Goal: Transaction & Acquisition: Purchase product/service

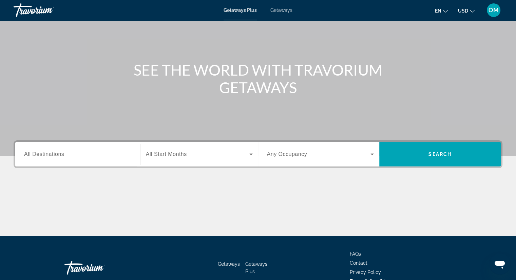
scroll to position [45, 0]
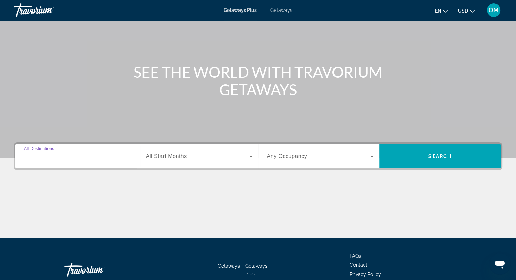
click at [84, 157] on input "Destination All Destinations" at bounding box center [77, 157] width 107 height 8
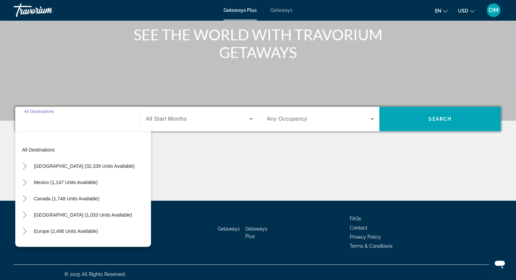
scroll to position [86, 0]
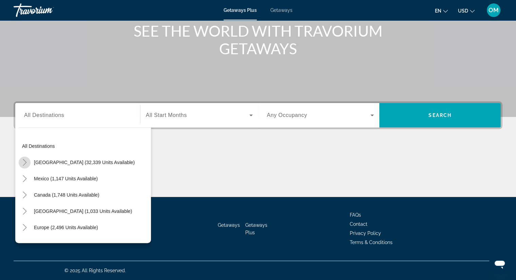
click at [24, 162] on icon "Toggle United States (32,339 units available)" at bounding box center [24, 162] width 7 height 7
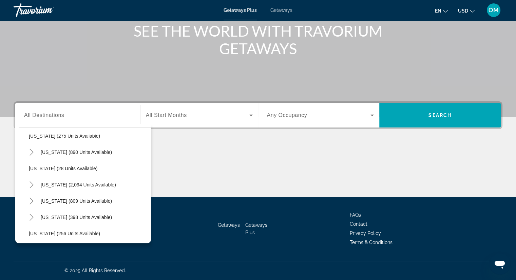
scroll to position [489, 0]
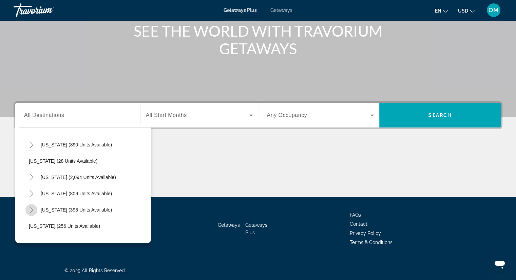
click at [31, 211] on icon "Toggle Texas (398 units available)" at bounding box center [31, 209] width 4 height 7
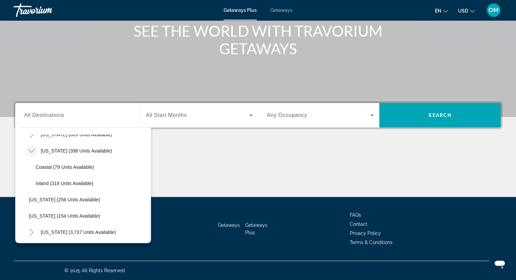
scroll to position [551, 0]
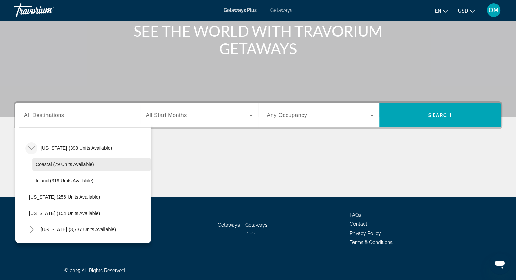
click at [70, 166] on span "Coastal (79 units available)" at bounding box center [65, 164] width 58 height 5
type input "**********"
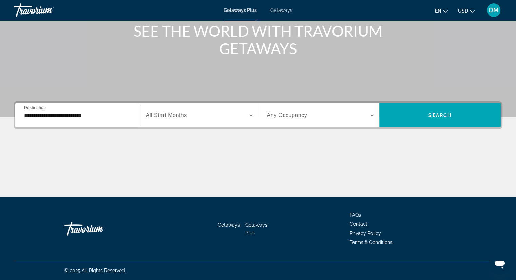
click at [170, 117] on span "All Start Months" at bounding box center [166, 115] width 41 height 6
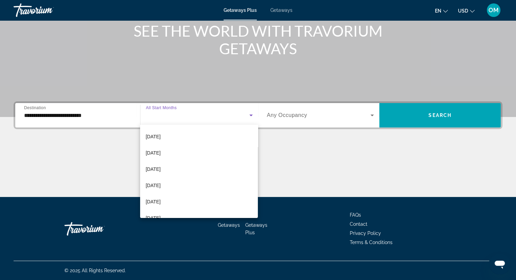
scroll to position [66, 0]
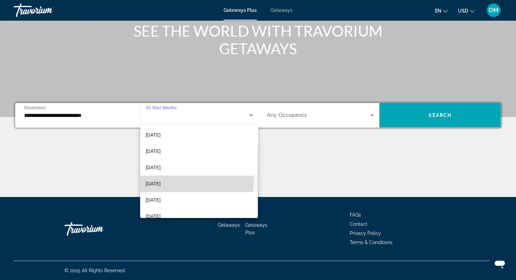
click at [190, 180] on mat-option "March 2026" at bounding box center [199, 184] width 118 height 16
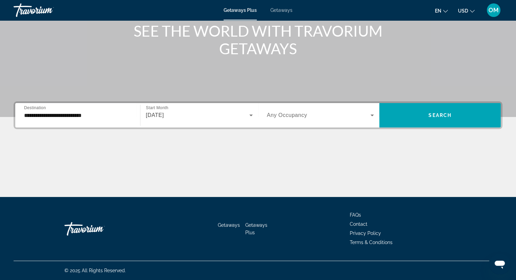
click at [286, 117] on span "Any Occupancy" at bounding box center [287, 115] width 40 height 6
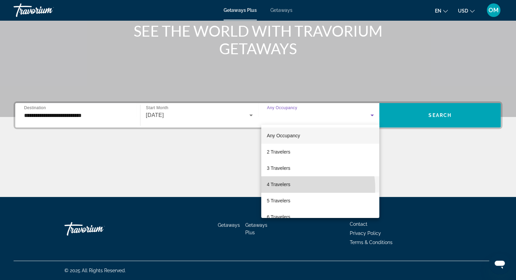
click at [289, 188] on span "4 Travelers" at bounding box center [277, 184] width 23 height 8
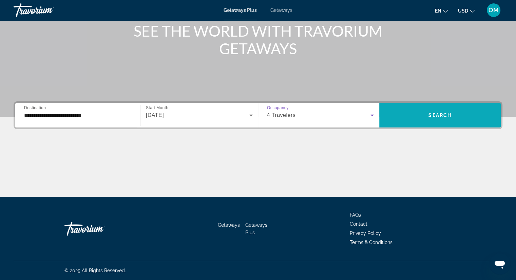
click at [432, 118] on span "Search widget" at bounding box center [439, 115] width 121 height 16
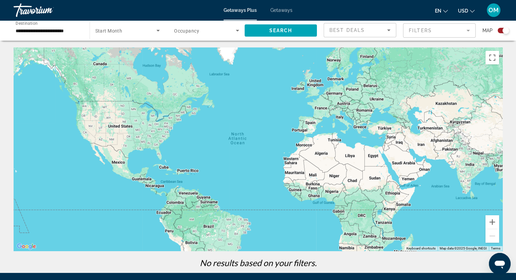
click at [113, 33] on span "Start Month" at bounding box center [108, 30] width 27 height 5
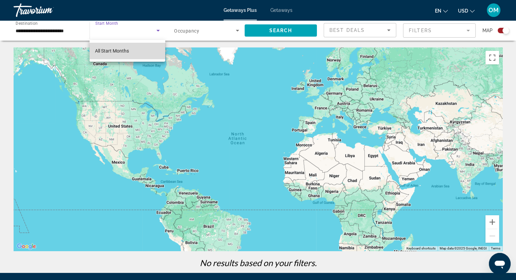
click at [111, 47] on span "All Start Months" at bounding box center [112, 51] width 34 height 8
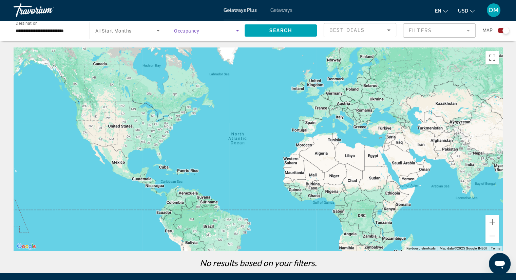
click at [213, 32] on span "Search widget" at bounding box center [205, 30] width 62 height 8
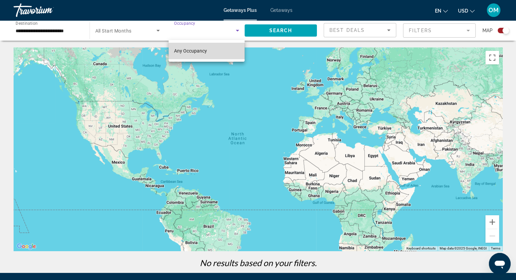
click at [212, 53] on mat-option "Any Occupancy" at bounding box center [206, 51] width 76 height 16
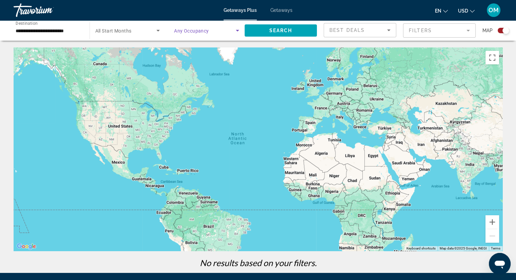
click at [238, 32] on icon "Search widget" at bounding box center [237, 30] width 8 height 8
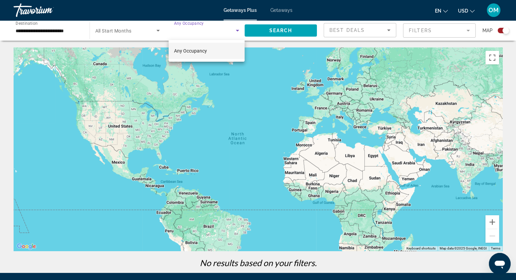
click at [282, 27] on div at bounding box center [258, 140] width 516 height 280
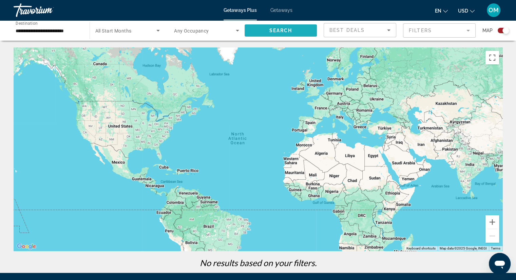
click at [282, 27] on span "Search widget" at bounding box center [280, 30] width 73 height 16
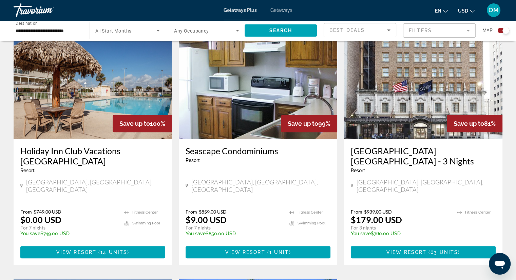
scroll to position [248, 0]
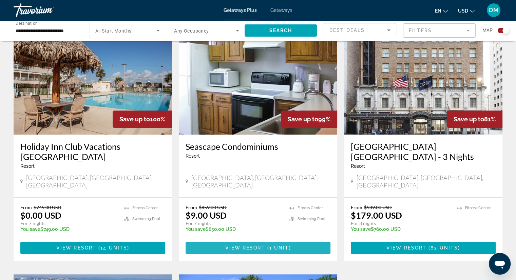
click at [257, 245] on span "View Resort" at bounding box center [245, 247] width 40 height 5
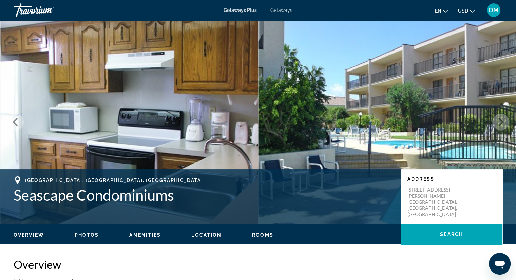
click at [500, 120] on icon "Next image" at bounding box center [500, 122] width 4 height 8
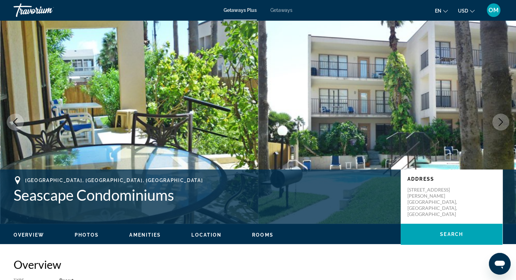
click at [500, 120] on icon "Next image" at bounding box center [500, 122] width 4 height 8
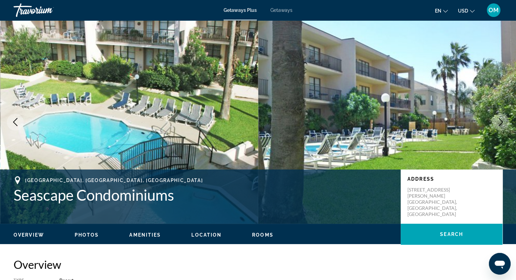
click at [500, 120] on icon "Next image" at bounding box center [500, 122] width 4 height 8
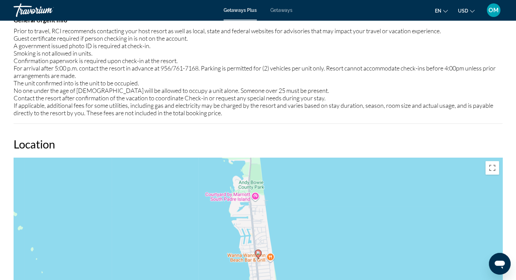
scroll to position [767, 0]
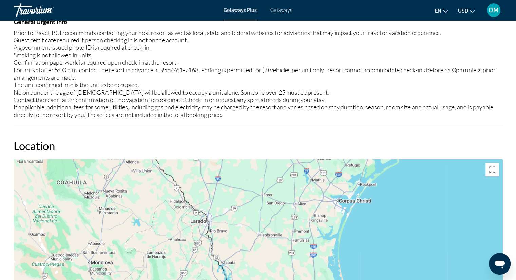
drag, startPoint x: 183, startPoint y: 189, endPoint x: 307, endPoint y: 283, distance: 156.0
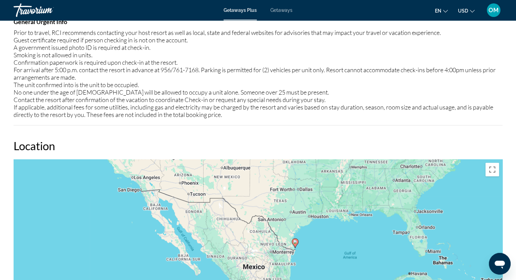
drag, startPoint x: 317, startPoint y: 179, endPoint x: 304, endPoint y: 224, distance: 47.0
click at [304, 224] on div "To activate drag with keyboard, press Alt + Enter. Once in keyboard drag state,…" at bounding box center [258, 260] width 488 height 203
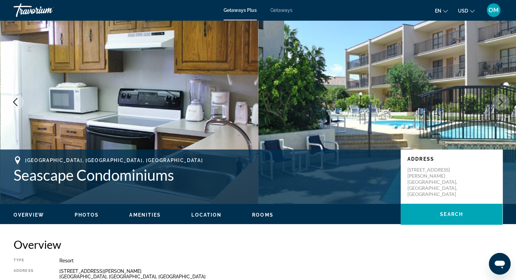
scroll to position [0, 0]
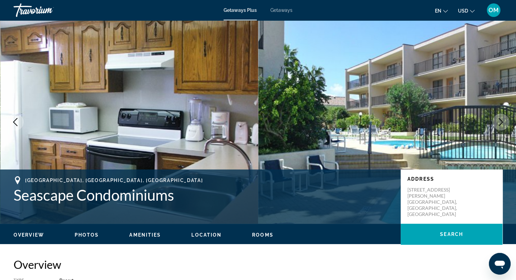
click at [281, 9] on span "Getaways" at bounding box center [281, 9] width 22 height 5
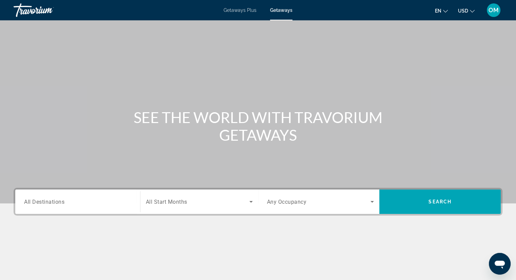
click at [61, 201] on span "All Destinations" at bounding box center [44, 201] width 40 height 6
click at [61, 201] on input "Destination All Destinations" at bounding box center [77, 202] width 107 height 8
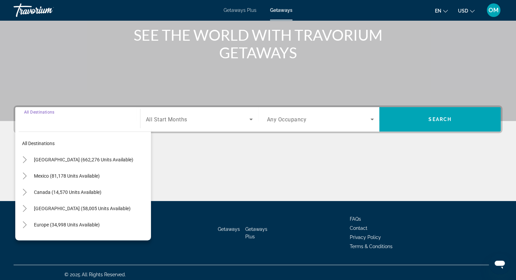
scroll to position [86, 0]
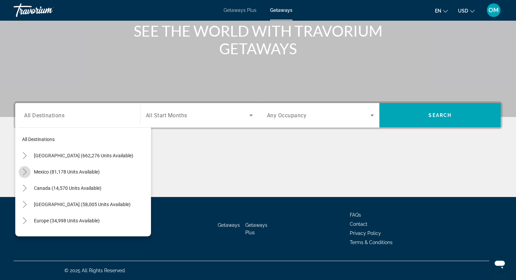
click at [24, 172] on icon "Toggle Mexico (81,178 units available)" at bounding box center [24, 171] width 7 height 7
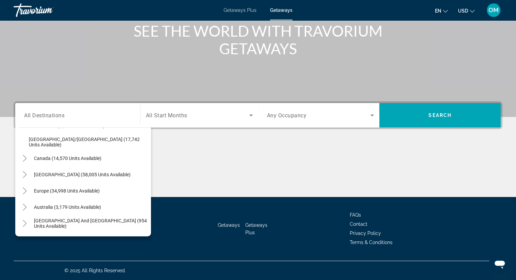
scroll to position [210, 0]
click at [25, 158] on icon "Toggle Canada (14,570 units available)" at bounding box center [25, 157] width 4 height 7
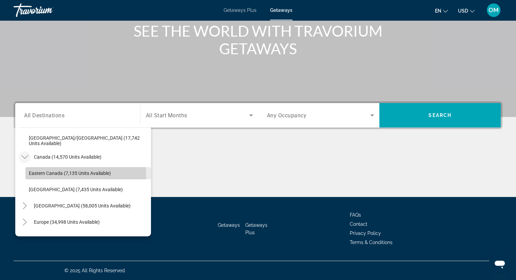
click at [64, 176] on span "Search widget" at bounding box center [87, 173] width 125 height 16
type input "**********"
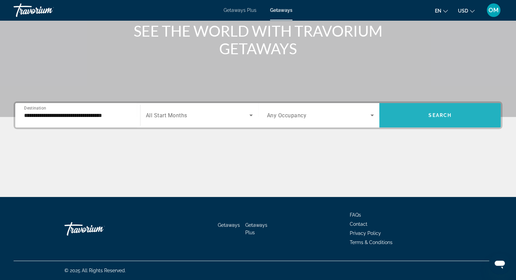
click at [427, 107] on span "Search widget" at bounding box center [439, 115] width 121 height 16
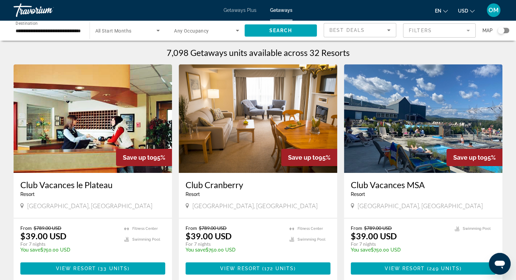
click at [507, 29] on div "Search widget" at bounding box center [503, 30] width 12 height 5
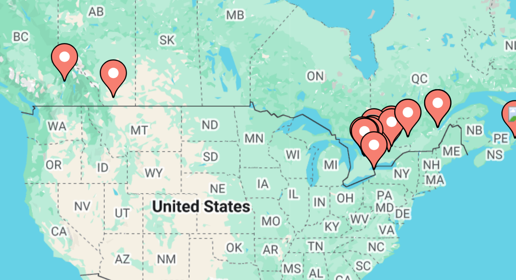
click at [99, 93] on image "Main content" at bounding box center [98, 93] width 4 height 4
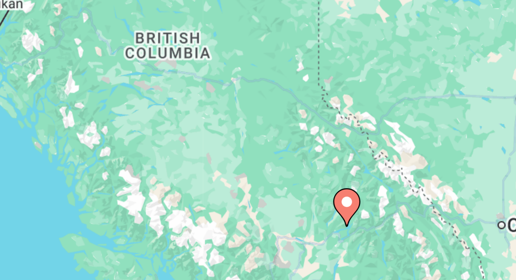
drag, startPoint x: 187, startPoint y: 113, endPoint x: 133, endPoint y: 112, distance: 54.6
click at [133, 112] on div "To activate drag with keyboard, press Alt + Enter. Once in keyboard drag state,…" at bounding box center [258, 148] width 488 height 203
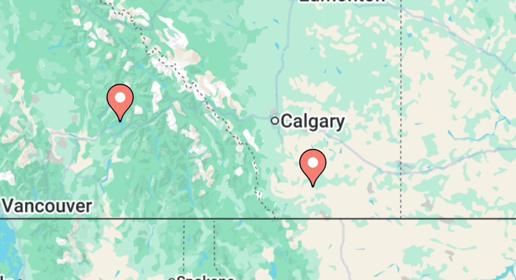
drag, startPoint x: 166, startPoint y: 125, endPoint x: 110, endPoint y: 98, distance: 62.3
click at [110, 98] on div "To activate drag with keyboard, press Alt + Enter. Once in keyboard drag state,…" at bounding box center [258, 148] width 488 height 203
click at [99, 101] on icon "Main content" at bounding box center [100, 100] width 6 height 9
type input "**********"
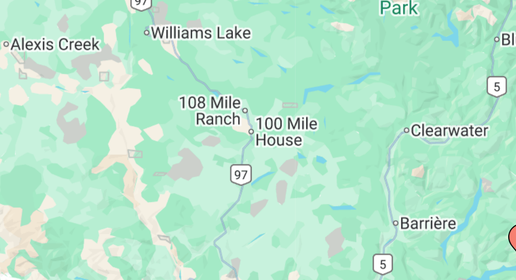
drag, startPoint x: 165, startPoint y: 102, endPoint x: 95, endPoint y: 92, distance: 71.0
click at [95, 92] on div "To activate drag with keyboard, press Alt + Enter. Once in keyboard drag state,…" at bounding box center [258, 148] width 488 height 203
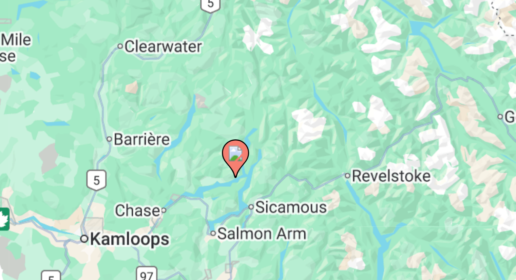
drag, startPoint x: 147, startPoint y: 102, endPoint x: 87, endPoint y: 82, distance: 63.5
click at [87, 82] on div "To activate drag with keyboard, press Alt + Enter. Once in keyboard drag state,…" at bounding box center [258, 148] width 488 height 203
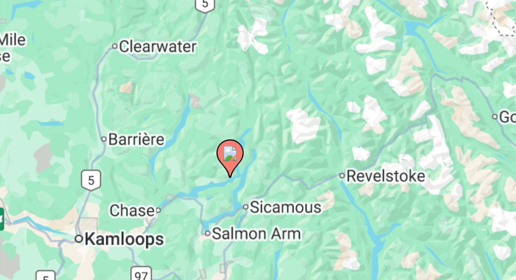
click at [129, 114] on icon "Main content" at bounding box center [127, 114] width 6 height 9
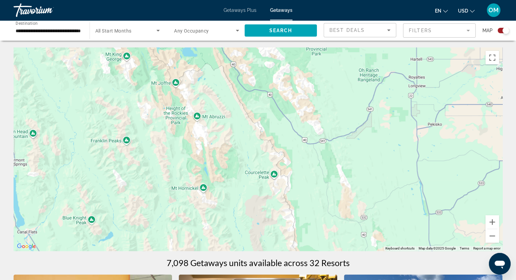
click at [355, 181] on div "Main content" at bounding box center [258, 148] width 488 height 203
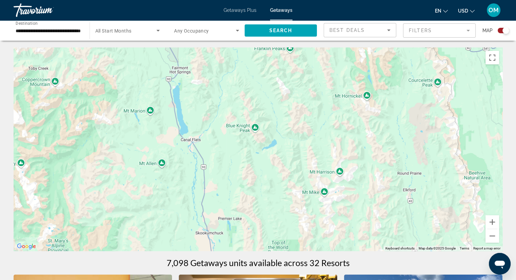
drag, startPoint x: 187, startPoint y: 125, endPoint x: 358, endPoint y: 34, distance: 193.3
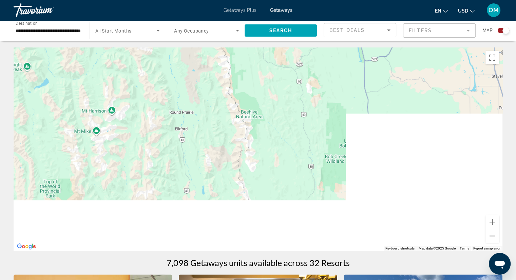
drag, startPoint x: 403, startPoint y: 104, endPoint x: 108, endPoint y: 36, distance: 302.3
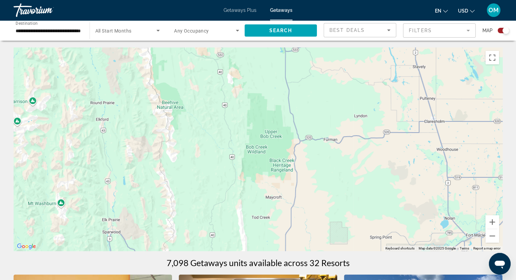
click at [174, 107] on div "To activate drag with keyboard, press Alt + Enter. Once in keyboard drag state,…" at bounding box center [258, 148] width 488 height 203
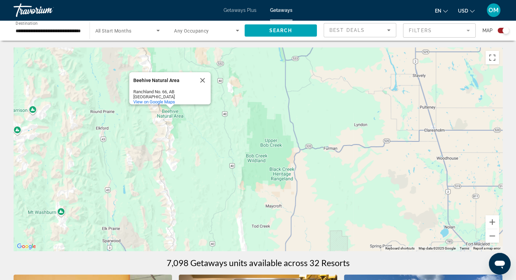
click at [228, 130] on div "To activate drag with keyboard, press Alt + Enter. Once in keyboard drag state,…" at bounding box center [258, 148] width 488 height 203
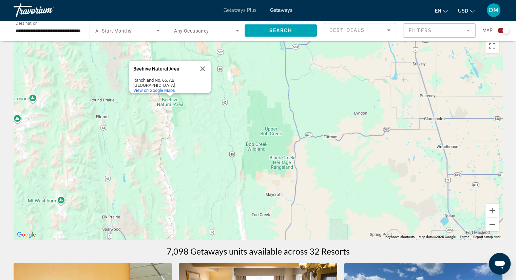
scroll to position [2, 0]
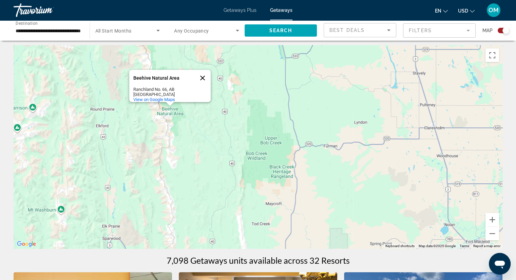
click at [202, 76] on button "Close" at bounding box center [202, 78] width 16 height 16
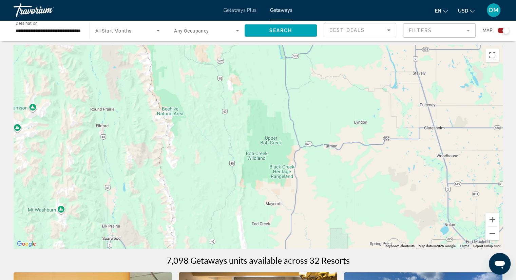
click at [194, 148] on div "To activate drag with keyboard, press Alt + Enter. Once in keyboard drag state,…" at bounding box center [258, 146] width 488 height 203
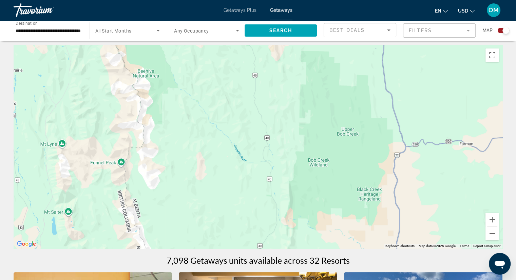
click at [194, 148] on div "Main content" at bounding box center [258, 146] width 488 height 203
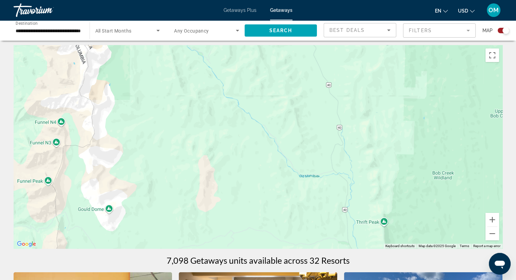
click at [194, 148] on div "Main content" at bounding box center [258, 146] width 488 height 203
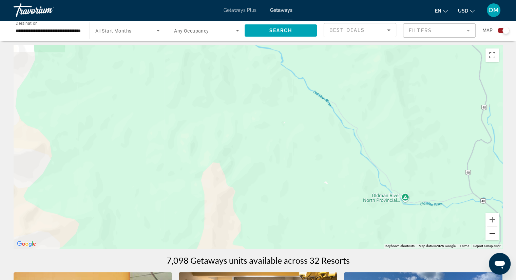
click at [495, 235] on button "Zoom out" at bounding box center [492, 234] width 14 height 14
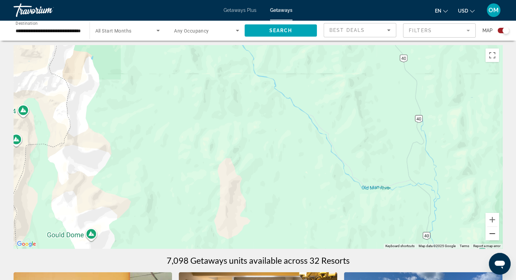
click at [495, 235] on button "Zoom out" at bounding box center [492, 234] width 14 height 14
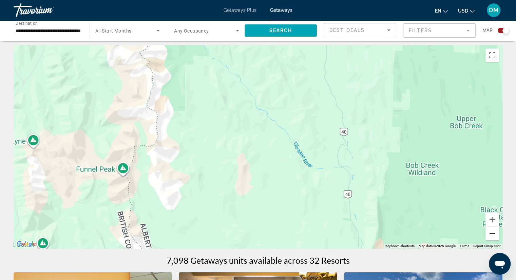
click at [495, 235] on button "Zoom out" at bounding box center [492, 234] width 14 height 14
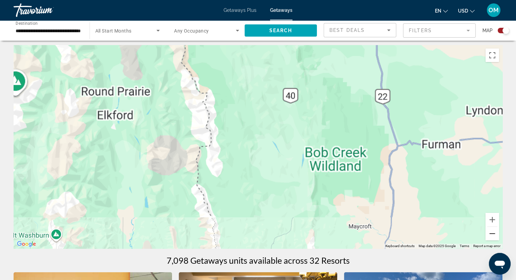
click at [495, 235] on button "Zoom out" at bounding box center [492, 234] width 14 height 14
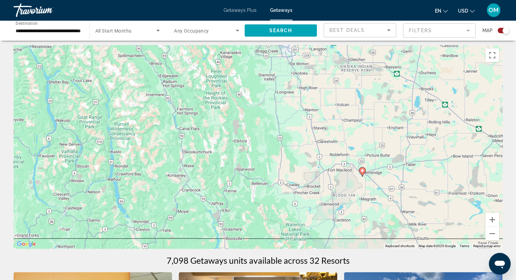
click at [364, 173] on gmp-advanced-marker "Main content" at bounding box center [362, 172] width 7 height 10
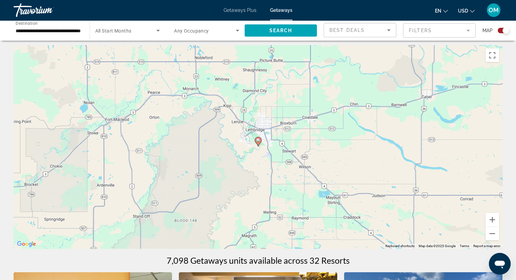
click at [258, 140] on image "Main content" at bounding box center [258, 140] width 4 height 4
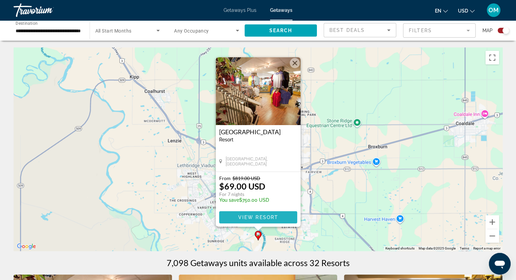
click at [264, 218] on span "View Resort" at bounding box center [258, 217] width 40 height 5
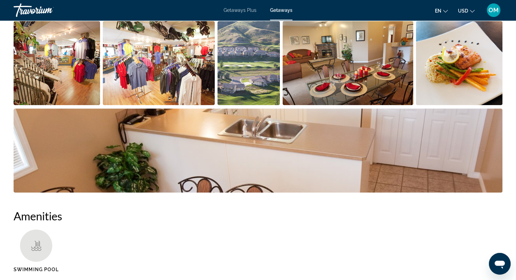
scroll to position [341, 0]
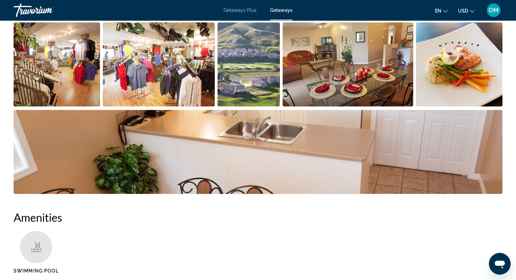
click at [392, 44] on img "Open full-screen image slider" at bounding box center [347, 64] width 130 height 84
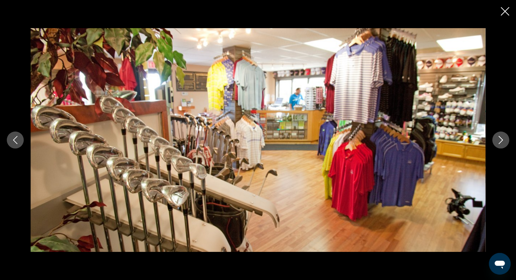
click at [502, 140] on icon "Next image" at bounding box center [500, 140] width 4 height 8
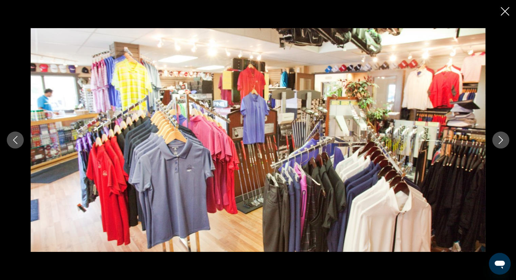
click at [502, 140] on icon "Next image" at bounding box center [500, 140] width 4 height 8
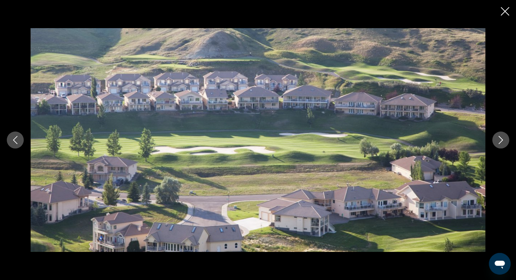
click at [502, 140] on icon "Next image" at bounding box center [500, 140] width 4 height 8
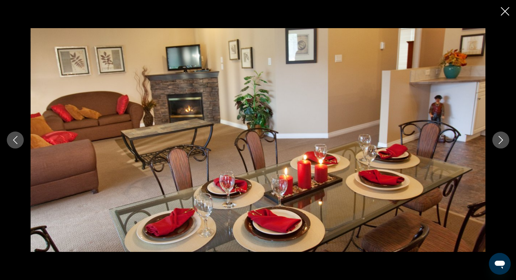
click at [502, 140] on icon "Next image" at bounding box center [500, 140] width 4 height 8
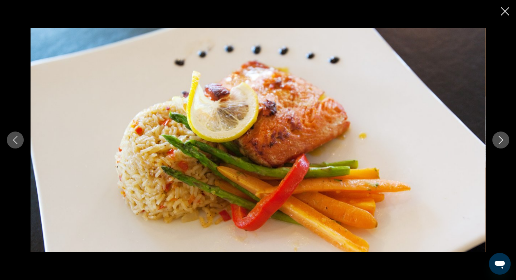
click at [502, 140] on icon "Next image" at bounding box center [500, 140] width 4 height 8
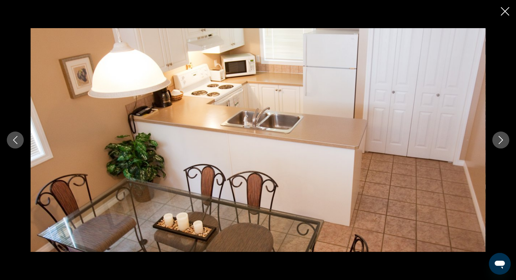
click at [502, 140] on icon "Next image" at bounding box center [500, 140] width 4 height 8
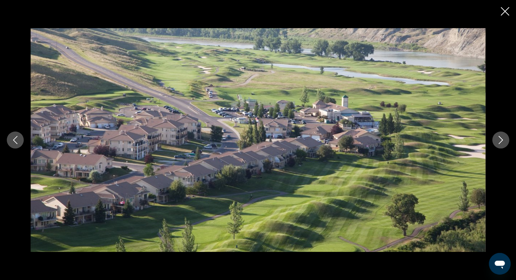
click at [500, 12] on icon "Close slideshow" at bounding box center [504, 11] width 8 height 8
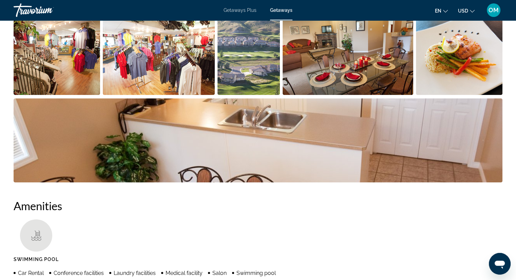
scroll to position [204, 0]
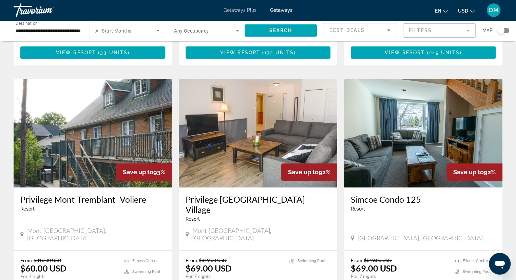
scroll to position [227, 0]
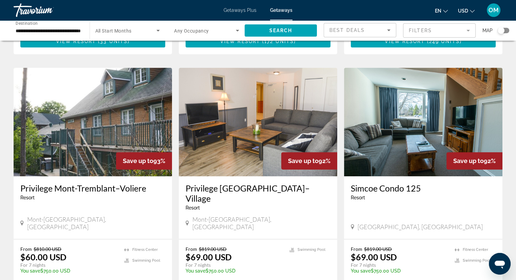
click at [249, 135] on img "Main content" at bounding box center [258, 122] width 158 height 108
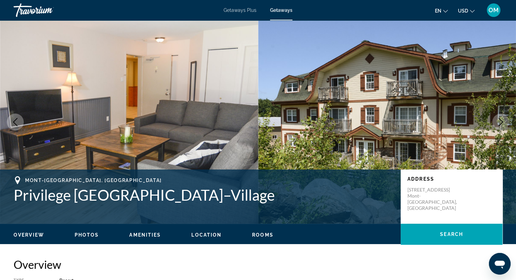
click at [501, 121] on icon "Next image" at bounding box center [500, 122] width 4 height 8
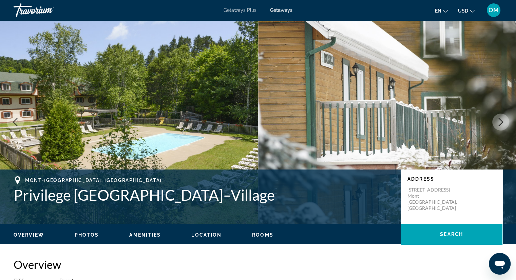
click at [501, 121] on icon "Next image" at bounding box center [500, 122] width 4 height 8
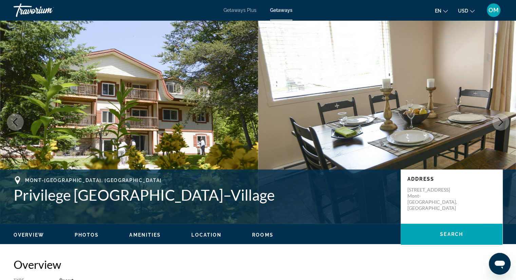
click at [501, 121] on icon "Next image" at bounding box center [500, 122] width 4 height 8
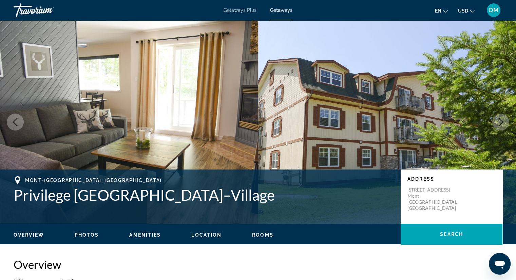
click at [501, 121] on icon "Next image" at bounding box center [500, 122] width 4 height 8
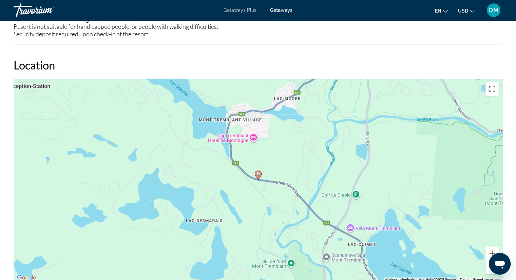
scroll to position [907, 0]
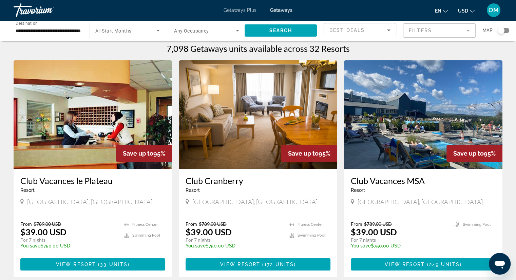
scroll to position [5, 0]
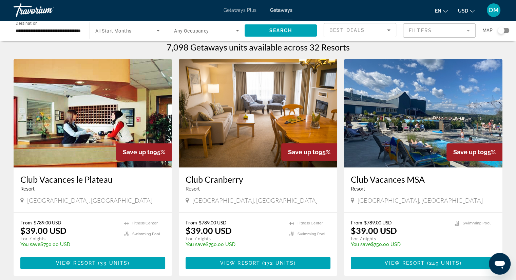
click at [509, 31] on div "**********" at bounding box center [258, 30] width 516 height 20
click at [508, 31] on div "Search widget" at bounding box center [503, 30] width 12 height 5
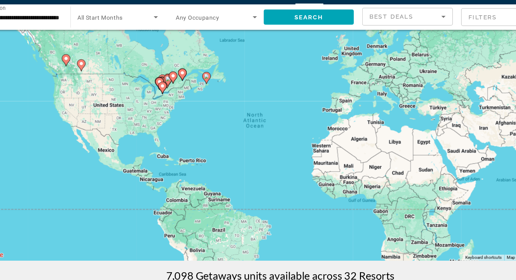
scroll to position [25, 0]
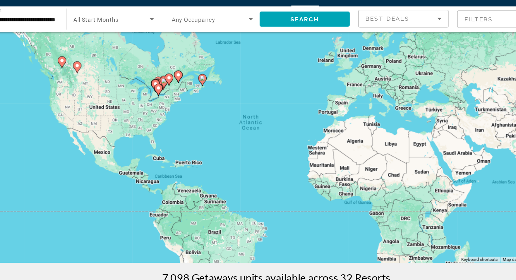
click at [199, 80] on icon "Main content" at bounding box center [198, 79] width 6 height 9
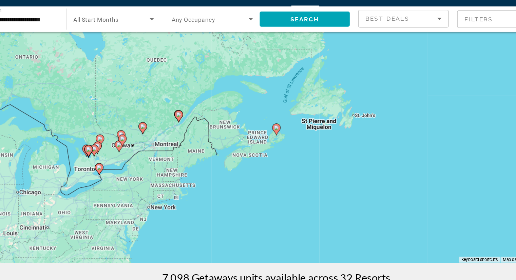
click at [258, 121] on icon "Main content" at bounding box center [258, 119] width 6 height 9
type input "**********"
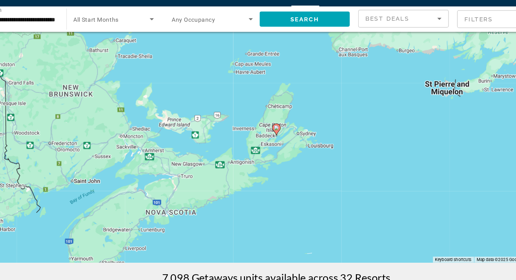
click at [258, 121] on icon "Main content" at bounding box center [258, 119] width 6 height 9
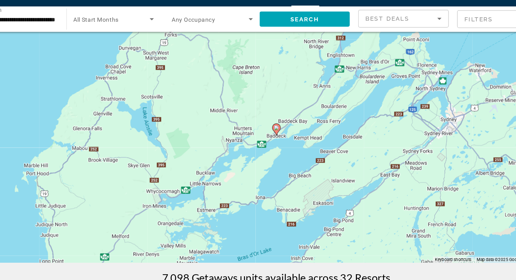
click at [258, 121] on icon "Main content" at bounding box center [258, 119] width 6 height 9
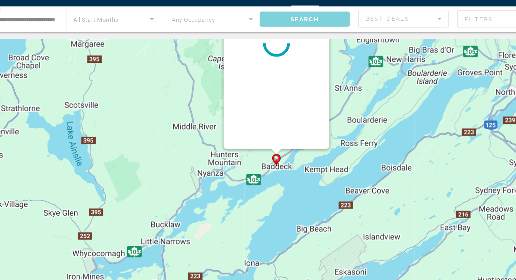
scroll to position [0, 0]
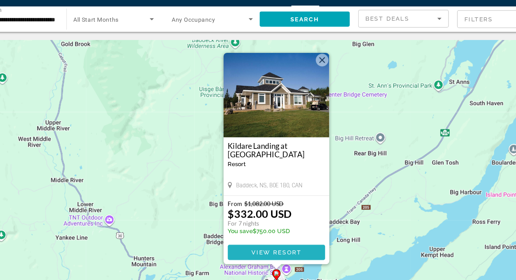
click at [272, 214] on span "Main content" at bounding box center [258, 217] width 78 height 16
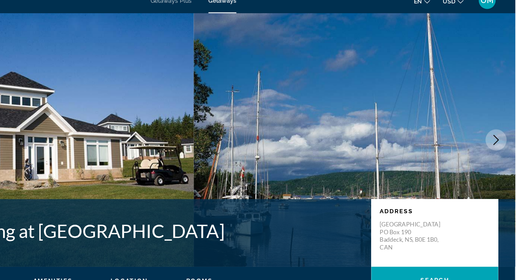
click at [506, 124] on button "Next image" at bounding box center [500, 122] width 17 height 17
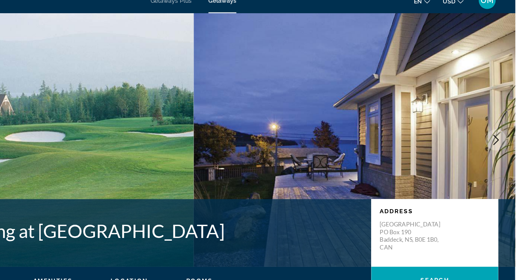
click at [506, 124] on button "Next image" at bounding box center [500, 122] width 17 height 17
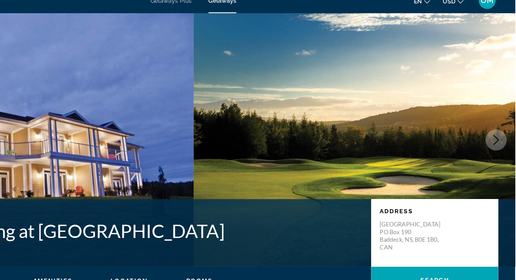
click at [506, 124] on button "Next image" at bounding box center [500, 122] width 17 height 17
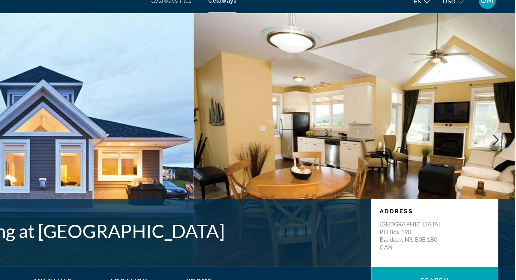
click at [506, 124] on button "Next image" at bounding box center [500, 122] width 17 height 17
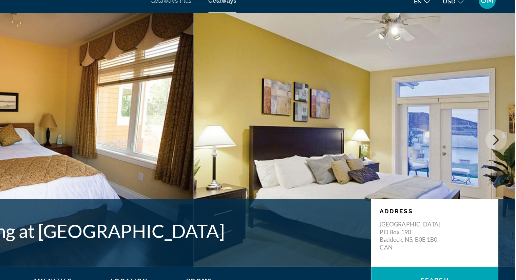
click at [506, 124] on button "Next image" at bounding box center [500, 122] width 17 height 17
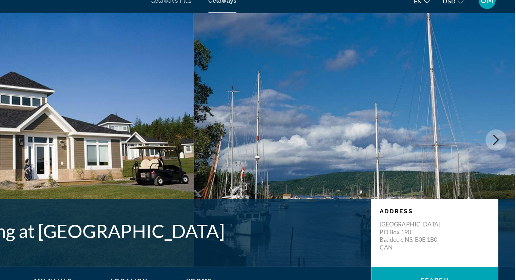
click at [506, 124] on button "Next image" at bounding box center [500, 122] width 17 height 17
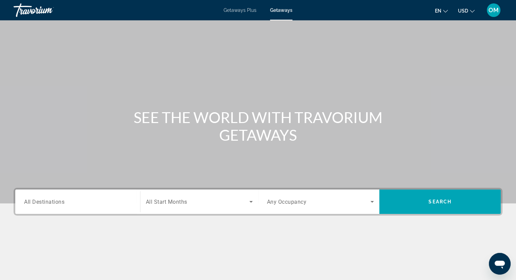
click at [63, 206] on div "Search widget" at bounding box center [77, 201] width 107 height 19
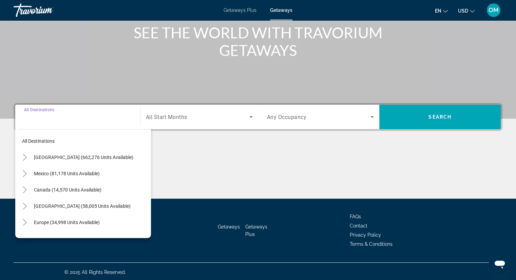
scroll to position [86, 0]
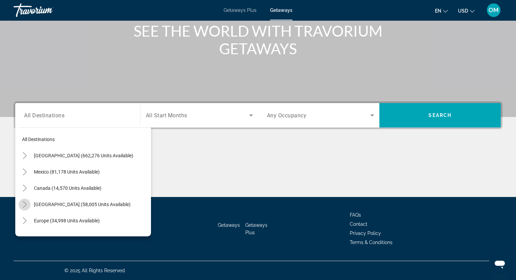
click at [25, 203] on icon "Toggle Caribbean & Atlantic Islands (58,005 units available)" at bounding box center [25, 204] width 4 height 7
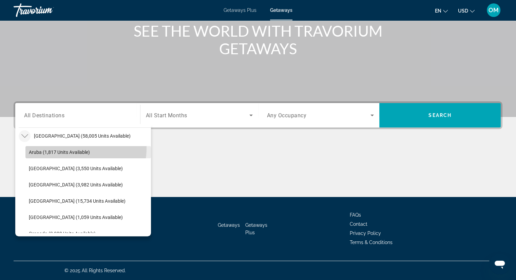
click at [71, 147] on span "Search widget" at bounding box center [87, 152] width 125 height 16
type input "**********"
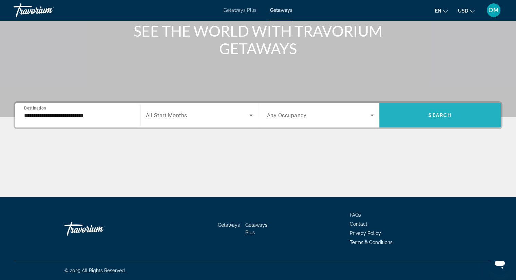
click at [437, 113] on span "Search" at bounding box center [439, 115] width 23 height 5
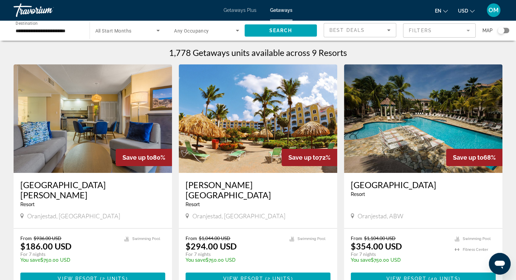
click at [508, 28] on div "Search widget" at bounding box center [503, 30] width 12 height 5
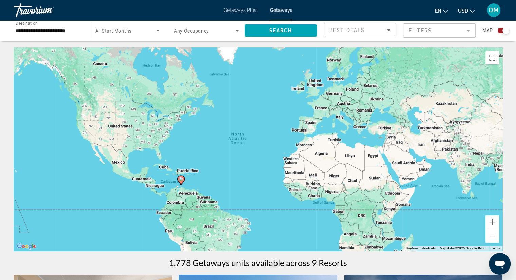
click at [181, 178] on image "Main content" at bounding box center [181, 179] width 4 height 4
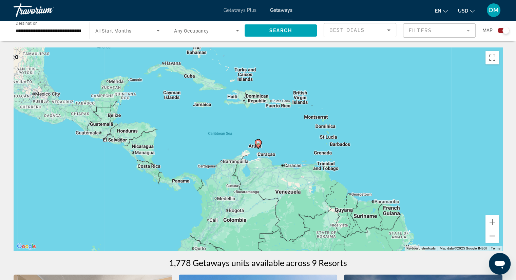
click at [257, 148] on gmp-advanced-marker "Main content" at bounding box center [258, 144] width 7 height 10
type input "**********"
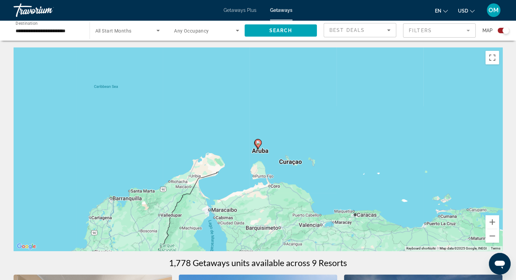
click at [257, 145] on icon "Main content" at bounding box center [258, 144] width 6 height 9
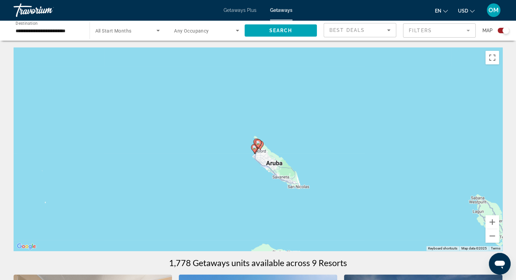
click at [257, 145] on icon "Main content" at bounding box center [258, 144] width 6 height 9
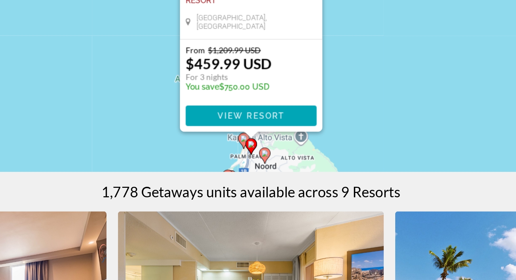
scroll to position [90, 0]
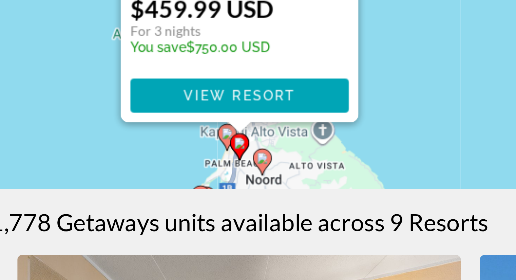
click at [255, 143] on gmp-advanced-marker "Main content" at bounding box center [258, 146] width 7 height 10
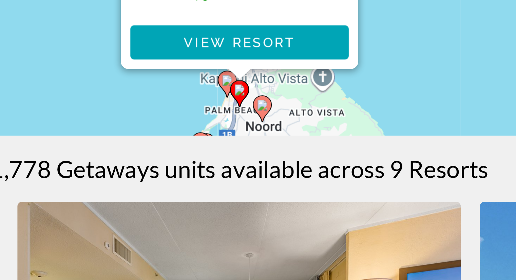
scroll to position [27, 0]
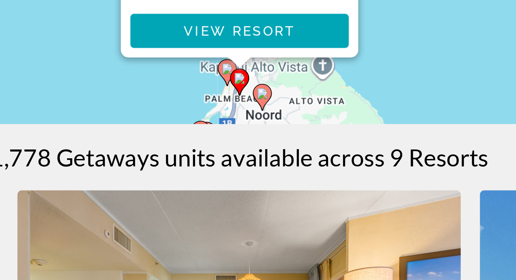
click at [253, 204] on image "Main content" at bounding box center [253, 204] width 4 height 4
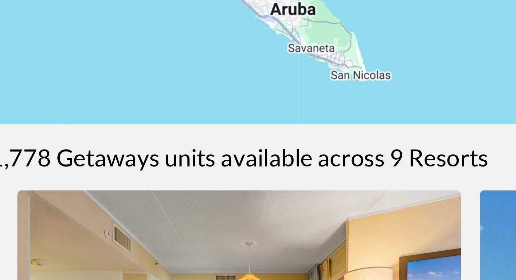
drag, startPoint x: 261, startPoint y: 189, endPoint x: 263, endPoint y: 240, distance: 51.2
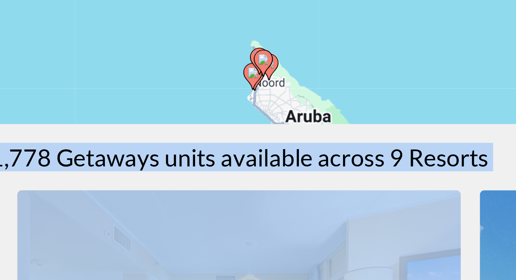
drag, startPoint x: 265, startPoint y: 212, endPoint x: 271, endPoint y: 247, distance: 35.4
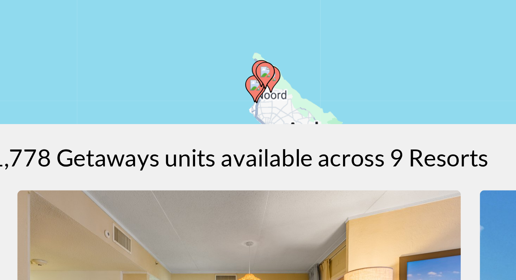
click at [264, 211] on gmp-advanced-marker "Main content" at bounding box center [267, 207] width 7 height 10
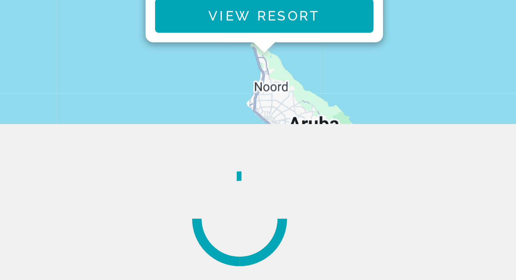
scroll to position [0, 0]
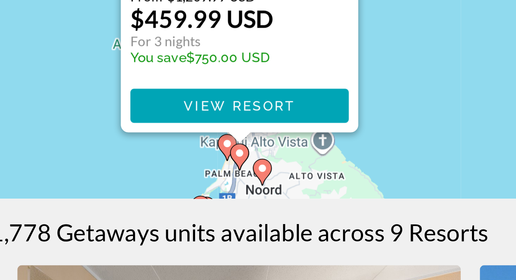
click at [254, 230] on div "Main content" at bounding box center [258, 229] width 8 height 4
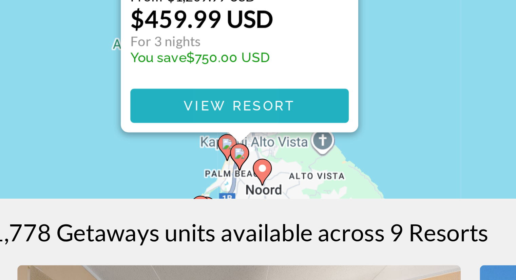
click at [254, 217] on span "View Resort" at bounding box center [258, 217] width 40 height 5
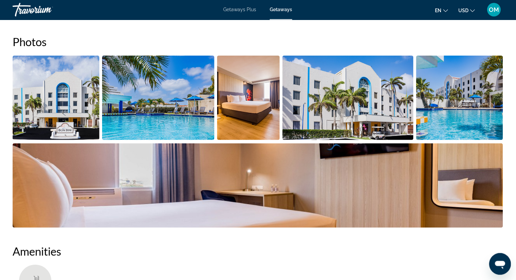
scroll to position [313, 0]
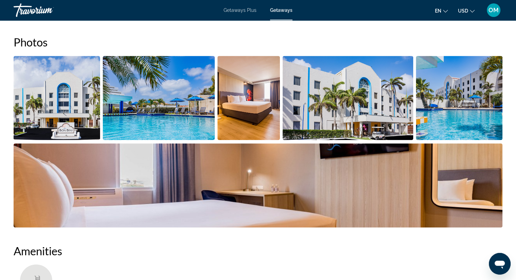
click at [73, 114] on img "Open full-screen image slider" at bounding box center [57, 98] width 86 height 84
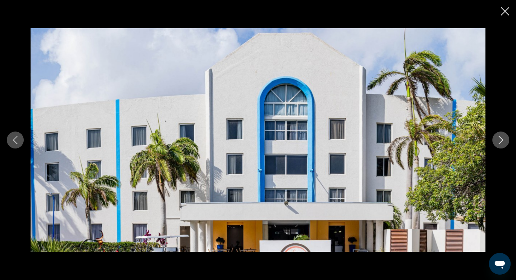
click at [500, 135] on button "Next image" at bounding box center [500, 140] width 17 height 17
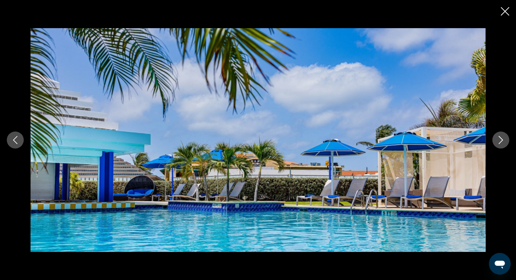
click at [500, 135] on button "Next image" at bounding box center [500, 140] width 17 height 17
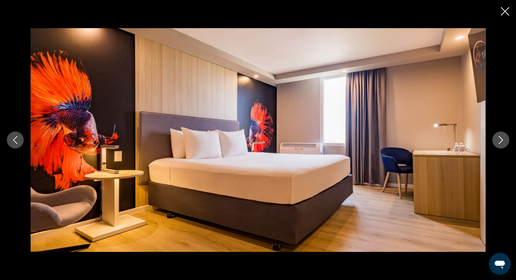
click at [500, 135] on button "Next image" at bounding box center [500, 140] width 17 height 17
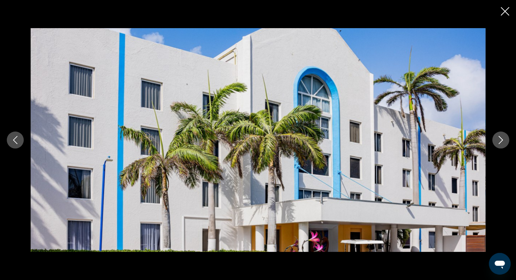
click at [500, 135] on button "Next image" at bounding box center [500, 140] width 17 height 17
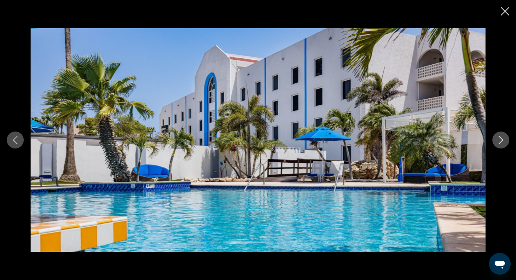
click at [500, 135] on button "Next image" at bounding box center [500, 140] width 17 height 17
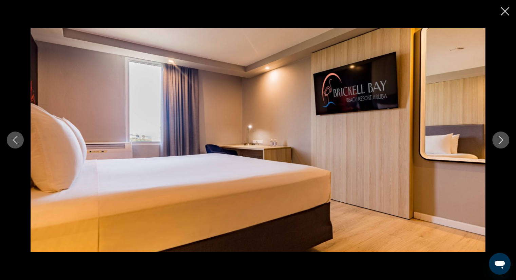
click at [500, 135] on button "Next image" at bounding box center [500, 140] width 17 height 17
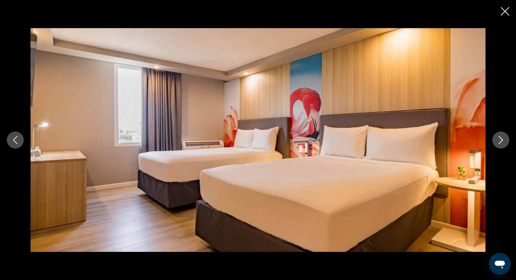
click at [500, 135] on button "Next image" at bounding box center [500, 140] width 17 height 17
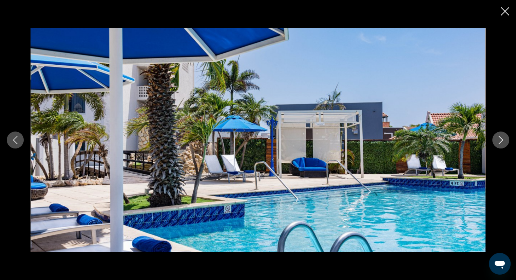
click at [500, 135] on button "Next image" at bounding box center [500, 140] width 17 height 17
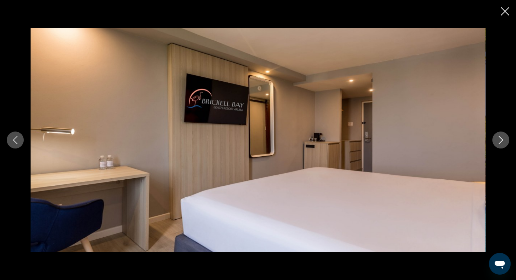
click at [500, 135] on button "Next image" at bounding box center [500, 140] width 17 height 17
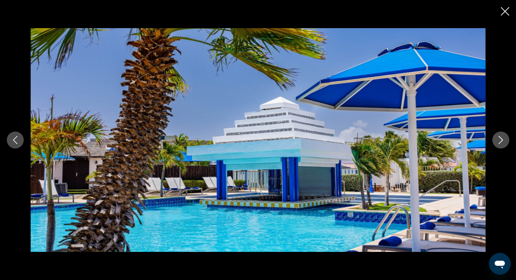
click at [500, 135] on button "Next image" at bounding box center [500, 140] width 17 height 17
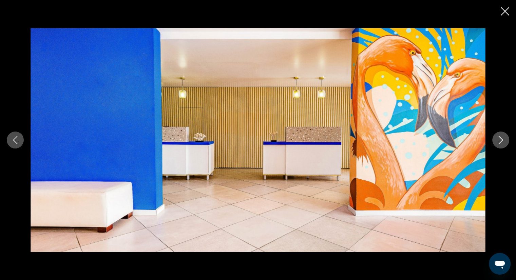
click at [500, 135] on button "Next image" at bounding box center [500, 140] width 17 height 17
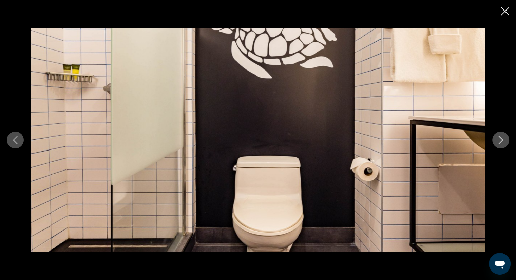
click at [500, 135] on button "Next image" at bounding box center [500, 140] width 17 height 17
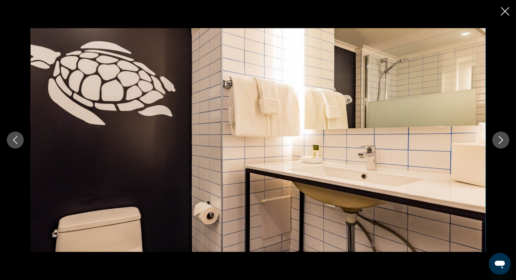
click at [500, 135] on button "Next image" at bounding box center [500, 140] width 17 height 17
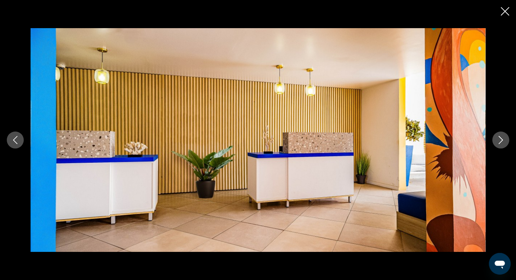
click at [500, 135] on button "Next image" at bounding box center [500, 140] width 17 height 17
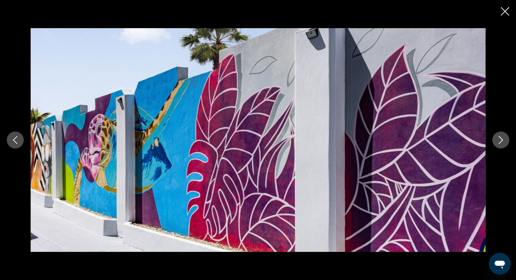
click at [500, 135] on button "Next image" at bounding box center [500, 140] width 17 height 17
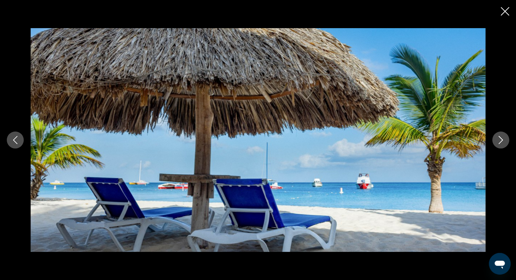
click at [500, 135] on button "Next image" at bounding box center [500, 140] width 17 height 17
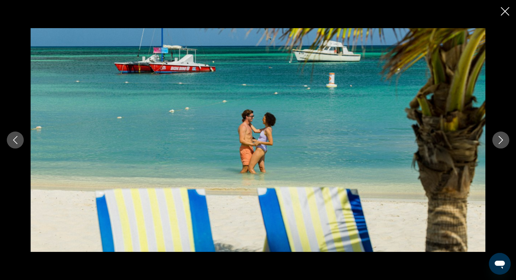
click at [500, 135] on button "Next image" at bounding box center [500, 140] width 17 height 17
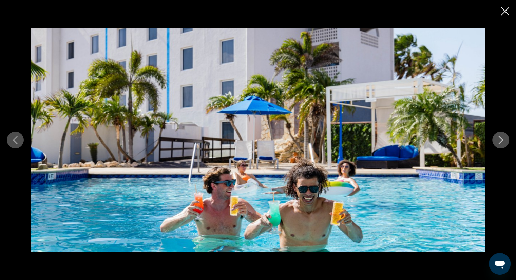
click at [500, 135] on button "Next image" at bounding box center [500, 140] width 17 height 17
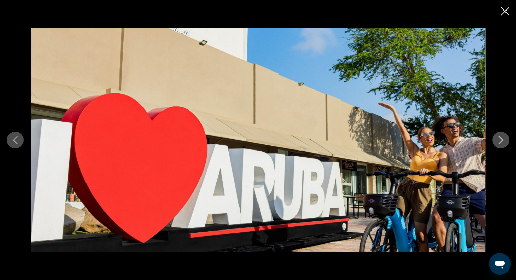
click at [503, 12] on icon "Close slideshow" at bounding box center [504, 11] width 8 height 8
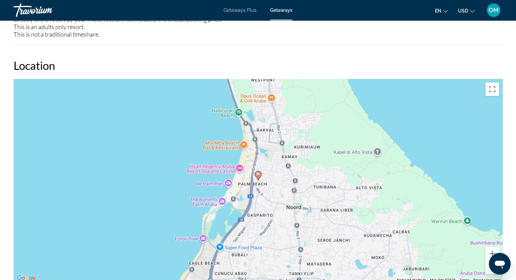
scroll to position [683, 0]
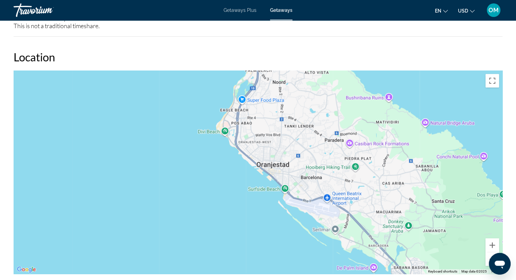
drag, startPoint x: 339, startPoint y: 210, endPoint x: 277, endPoint y: 175, distance: 70.9
click at [277, 175] on div "To activate drag with keyboard, press Alt + Enter. Once in keyboard drag state,…" at bounding box center [258, 172] width 488 height 203
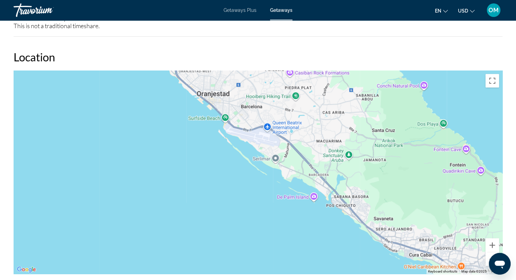
drag, startPoint x: 371, startPoint y: 205, endPoint x: 347, endPoint y: 117, distance: 91.5
click at [347, 117] on div "To activate drag with keyboard, press Alt + Enter. Once in keyboard drag state,…" at bounding box center [258, 172] width 488 height 203
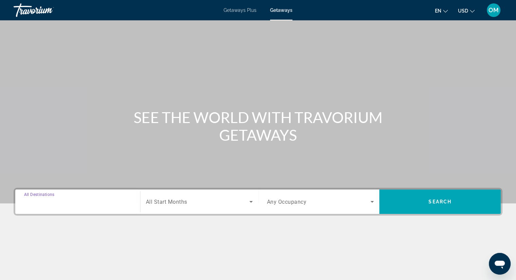
click at [55, 198] on input "Destination All Destinations" at bounding box center [77, 202] width 107 height 8
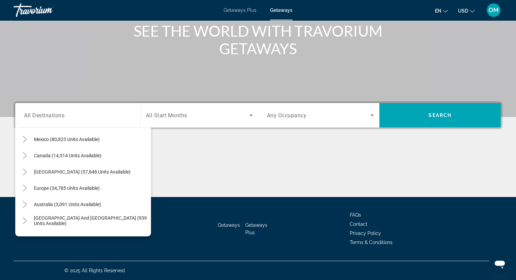
scroll to position [42, 0]
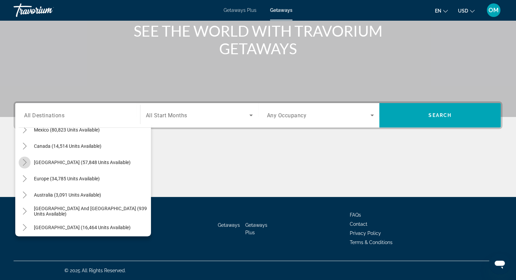
click at [26, 162] on icon "Toggle Caribbean & Atlantic Islands (57,848 units available)" at bounding box center [25, 162] width 4 height 7
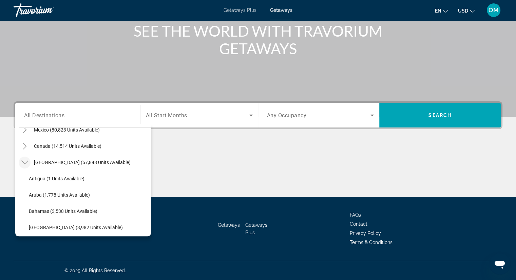
scroll to position [68, 0]
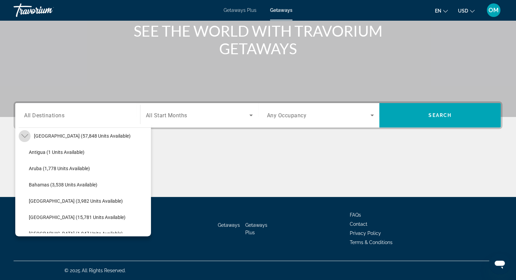
click at [26, 136] on icon "Toggle Caribbean & Atlantic Islands (57,848 units available)" at bounding box center [24, 136] width 7 height 7
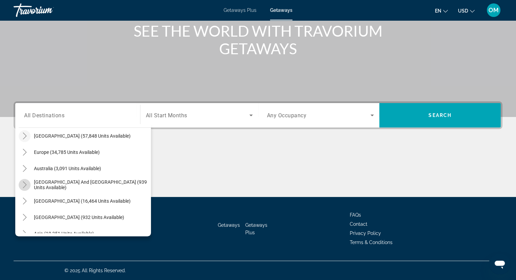
click at [22, 188] on mat-icon "Toggle South Pacific and Oceania (939 units available)" at bounding box center [25, 185] width 12 height 12
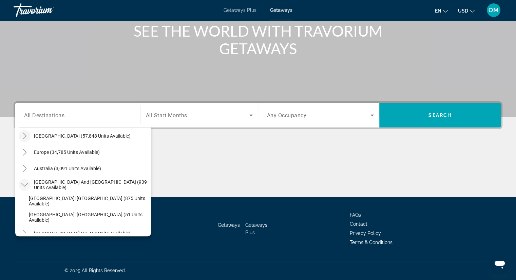
click at [22, 188] on mat-icon "Toggle South Pacific and Oceania (939 units available)" at bounding box center [25, 185] width 12 height 12
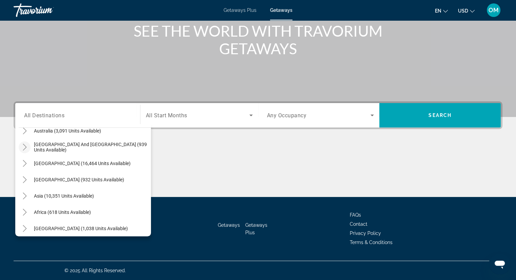
scroll to position [110, 0]
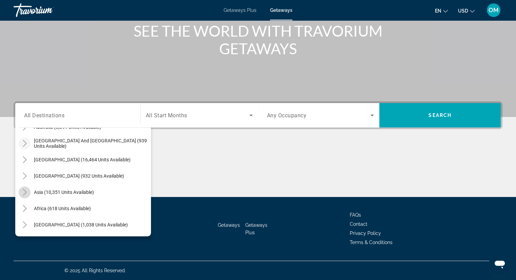
click at [22, 194] on icon "Toggle Asia (10,351 units available)" at bounding box center [24, 192] width 7 height 7
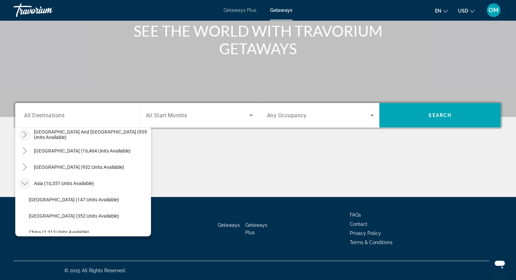
scroll to position [115, 0]
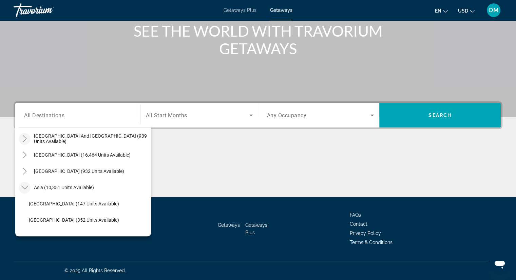
click at [22, 187] on icon "Toggle Asia (10,351 units available)" at bounding box center [24, 187] width 7 height 7
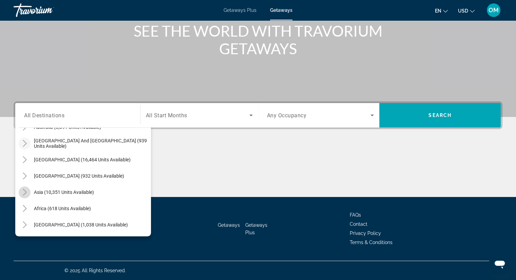
scroll to position [110, 0]
click at [25, 172] on mat-icon "Toggle Central America (932 units available)" at bounding box center [25, 176] width 12 height 12
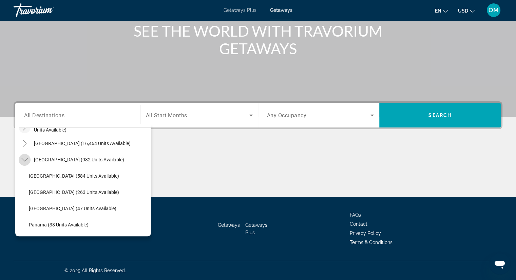
click at [26, 160] on icon "Toggle Central America (932 units available)" at bounding box center [24, 159] width 7 height 7
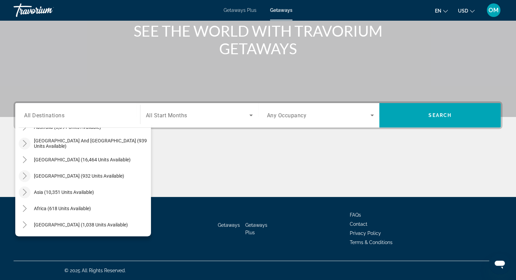
scroll to position [110, 0]
click at [25, 144] on icon "Toggle South Pacific and Oceania (939 units available)" at bounding box center [25, 143] width 4 height 7
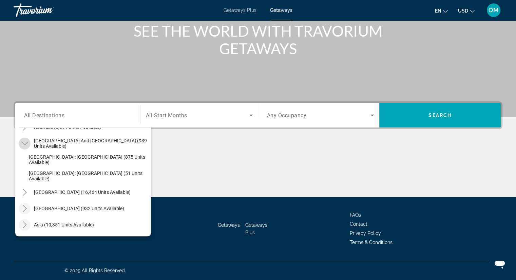
click at [25, 144] on icon "Toggle South Pacific and Oceania (939 units available)" at bounding box center [24, 144] width 7 height 4
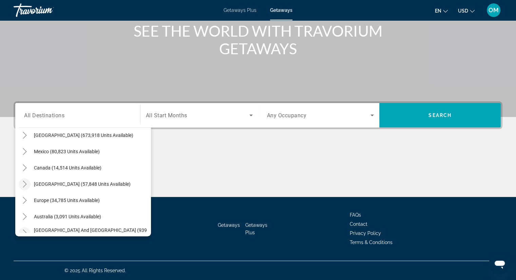
scroll to position [18, 0]
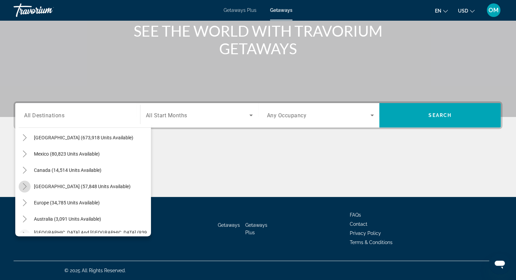
click at [22, 185] on icon "Toggle Caribbean & Atlantic Islands (57,848 units available)" at bounding box center [24, 186] width 7 height 7
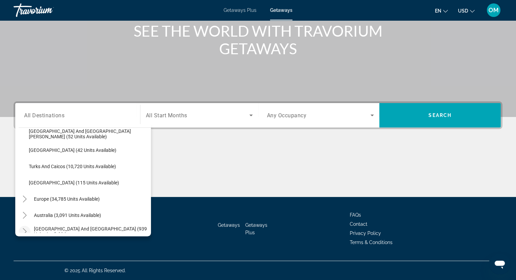
scroll to position [264, 0]
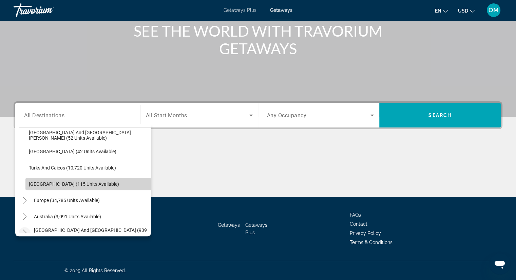
click at [97, 186] on span "Virgin Islands (115 units available)" at bounding box center [74, 183] width 90 height 5
type input "**********"
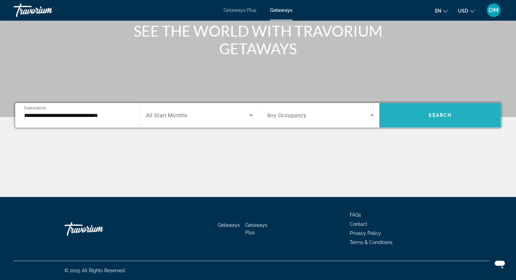
click at [411, 118] on span "Search widget" at bounding box center [439, 115] width 121 height 16
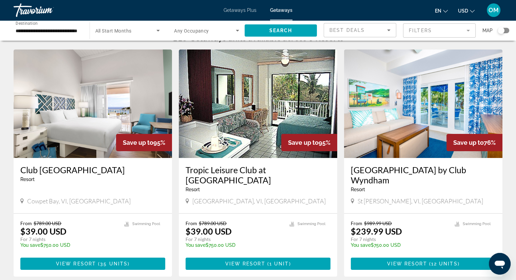
scroll to position [20, 0]
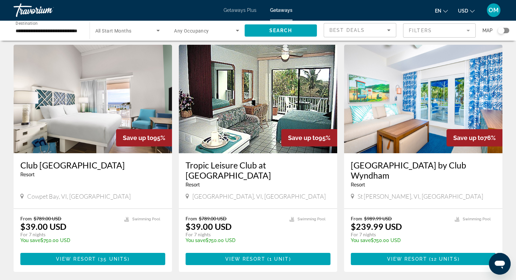
drag, startPoint x: 19, startPoint y: 162, endPoint x: 156, endPoint y: 168, distance: 137.4
click at [156, 168] on div "Club Wyndham Elysian Beach Resort Resort - This is an adults only resort Cowpet…" at bounding box center [93, 180] width 158 height 55
copy h3 "Club Wyndham Elysian Beach Resort"
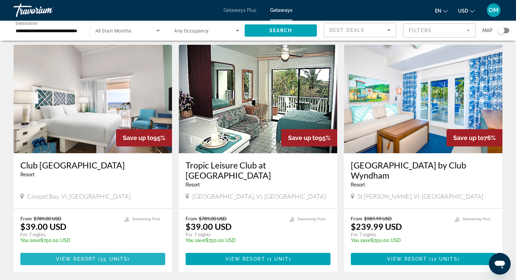
click at [105, 258] on span "35 units" at bounding box center [113, 258] width 27 height 5
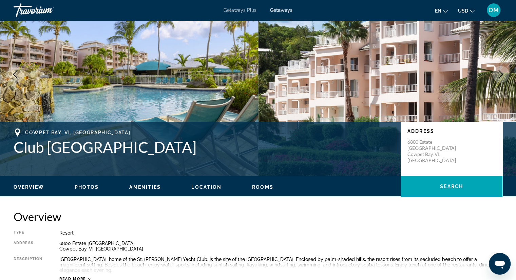
scroll to position [46, 0]
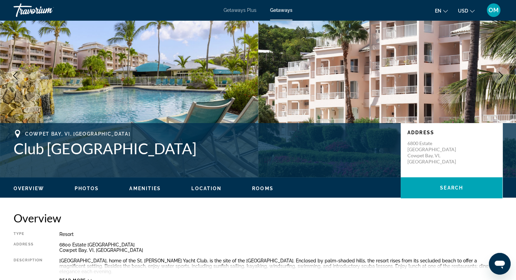
click at [498, 79] on icon "Next image" at bounding box center [500, 76] width 8 height 8
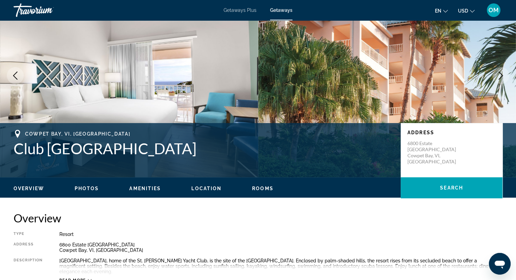
click at [498, 79] on icon "Next image" at bounding box center [500, 76] width 8 height 8
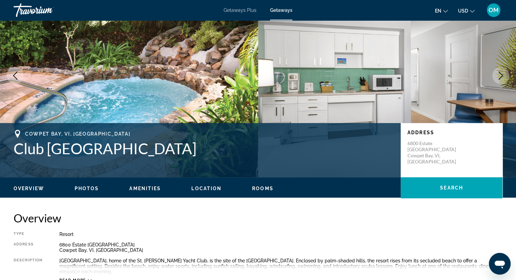
click at [498, 79] on icon "Next image" at bounding box center [500, 76] width 8 height 8
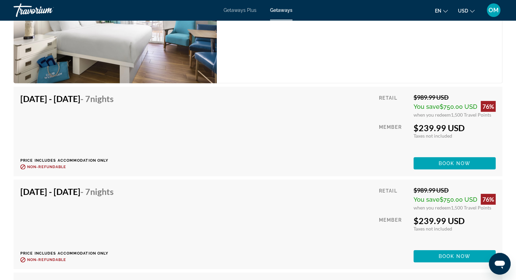
scroll to position [2059, 0]
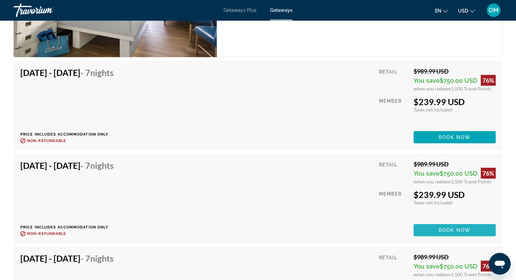
click at [477, 227] on span "Main content" at bounding box center [454, 230] width 82 height 16
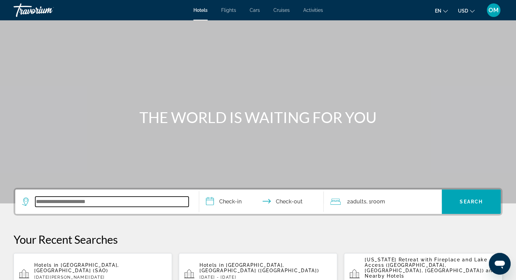
click at [170, 200] on input "Search widget" at bounding box center [111, 202] width 153 height 10
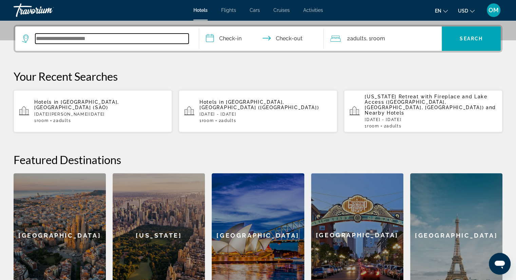
scroll to position [165, 0]
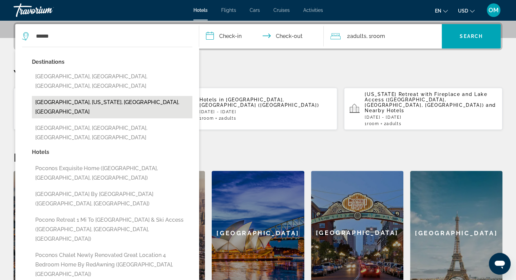
click at [115, 96] on button "Poconos, Pennsylvania, PA, United States" at bounding box center [112, 107] width 160 height 22
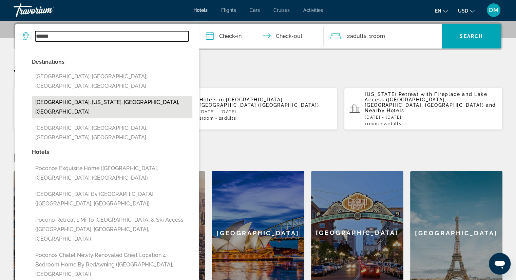
type input "**********"
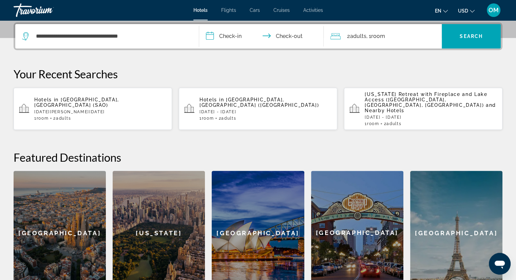
click at [225, 33] on input "**********" at bounding box center [262, 37] width 127 height 26
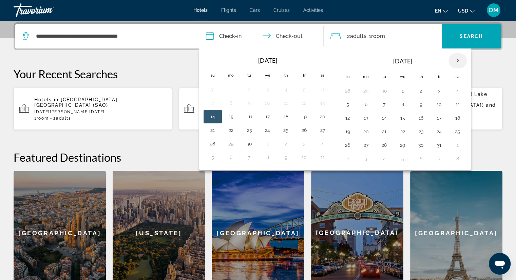
click at [453, 59] on th "Next month" at bounding box center [457, 60] width 18 height 15
click at [234, 132] on button "20" at bounding box center [230, 131] width 11 height 9
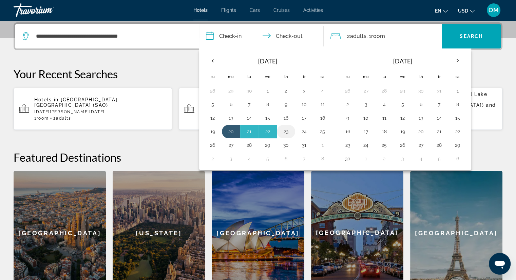
click at [290, 132] on td "23" at bounding box center [286, 132] width 18 height 14
click at [283, 132] on button "23" at bounding box center [285, 131] width 11 height 9
type input "**********"
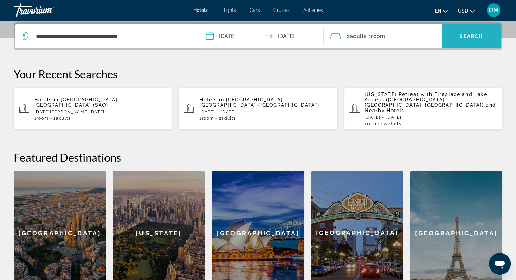
click at [472, 38] on span "Search" at bounding box center [470, 36] width 23 height 5
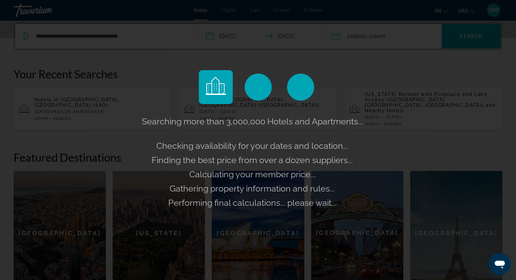
click at [366, 33] on div "Searching more than 3,000,000 Hotels and Apartments... Checking availability fo…" at bounding box center [258, 140] width 516 height 280
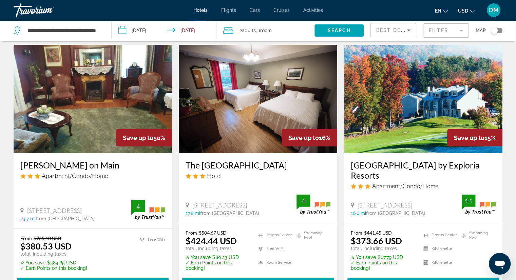
scroll to position [21, 0]
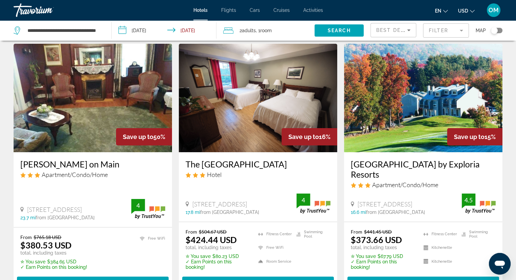
click at [130, 107] on img "Main content" at bounding box center [93, 98] width 158 height 108
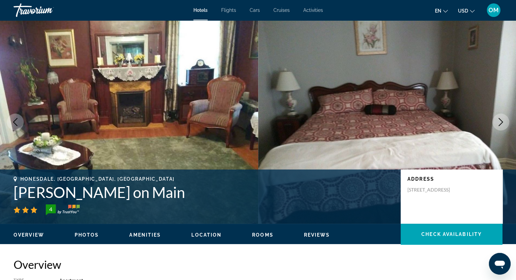
click at [499, 125] on icon "Next image" at bounding box center [500, 122] width 4 height 8
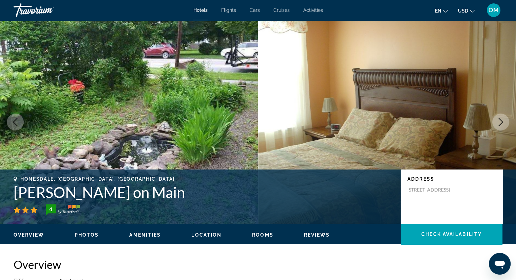
click at [499, 125] on icon "Next image" at bounding box center [500, 122] width 4 height 8
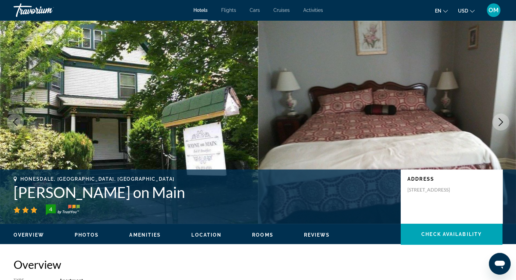
click at [499, 125] on icon "Next image" at bounding box center [500, 122] width 4 height 8
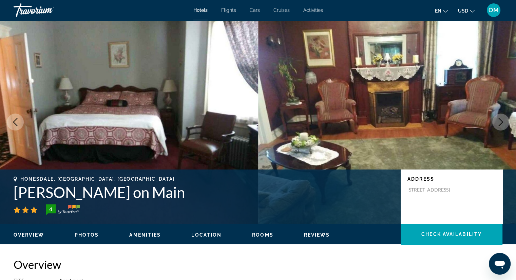
click at [499, 125] on icon "Next image" at bounding box center [500, 122] width 4 height 8
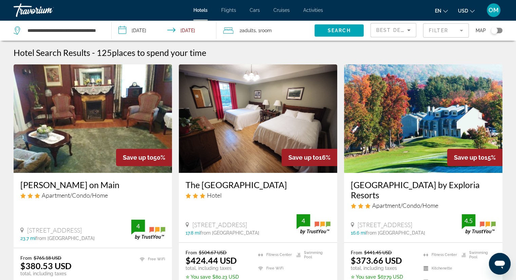
click at [102, 32] on div "**********" at bounding box center [59, 30] width 91 height 20
drag, startPoint x: 27, startPoint y: 28, endPoint x: 116, endPoint y: 47, distance: 91.1
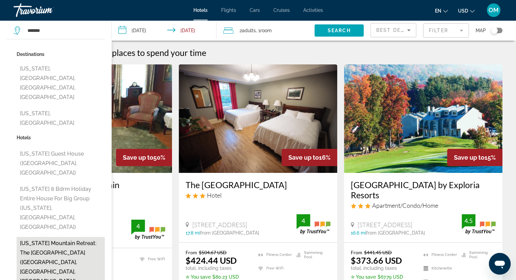
click at [78, 237] on button "[US_STATE] Mountain Retreat: The [GEOGRAPHIC_DATA] ([GEOGRAPHIC_DATA], [GEOGRAP…" at bounding box center [61, 262] width 88 height 51
type input "**********"
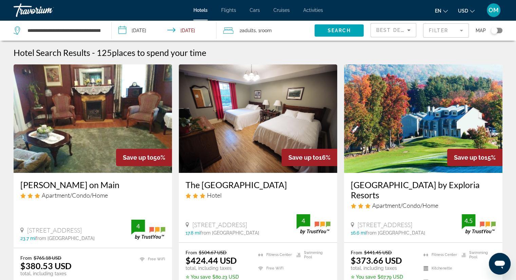
click at [150, 30] on input "**********" at bounding box center [165, 31] width 107 height 22
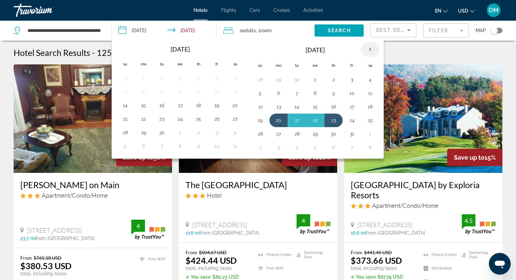
click at [363, 51] on th "Next month" at bounding box center [370, 49] width 18 height 15
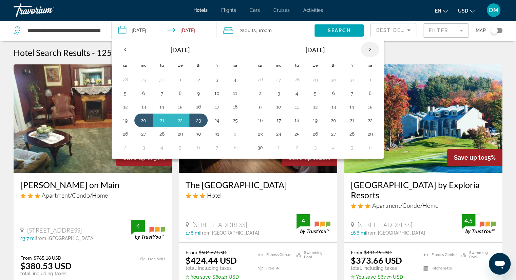
click at [363, 51] on th "Next month" at bounding box center [370, 49] width 18 height 15
click at [275, 134] on button "29" at bounding box center [278, 133] width 11 height 9
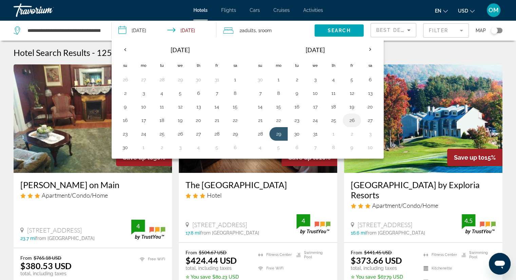
click at [347, 120] on button "26" at bounding box center [351, 120] width 11 height 9
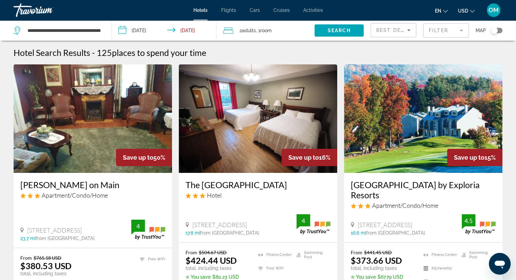
click at [176, 32] on input "**********" at bounding box center [165, 31] width 107 height 22
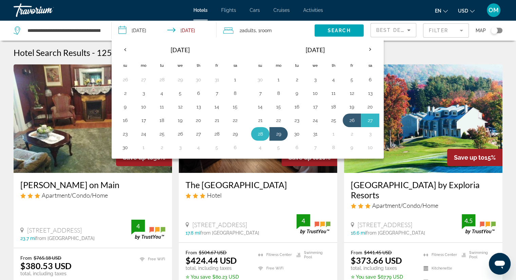
click at [262, 136] on button "28" at bounding box center [260, 133] width 11 height 9
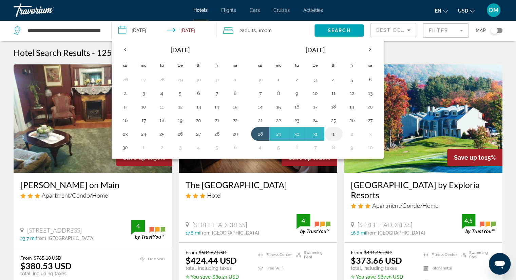
click at [333, 134] on button "1" at bounding box center [333, 133] width 11 height 9
type input "**********"
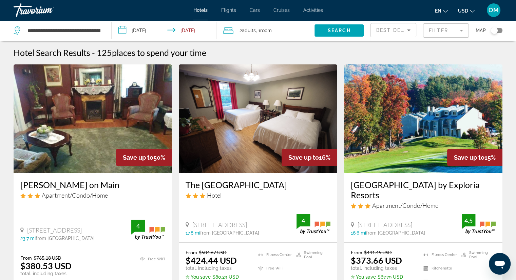
click at [271, 31] on span "Room" at bounding box center [266, 30] width 12 height 5
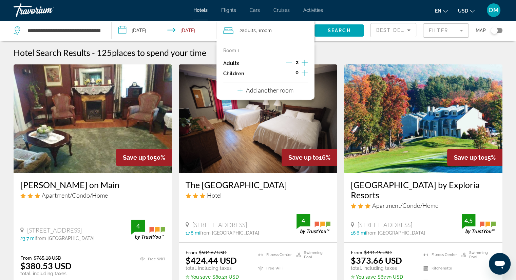
click at [304, 72] on icon "Increment children" at bounding box center [304, 73] width 6 height 6
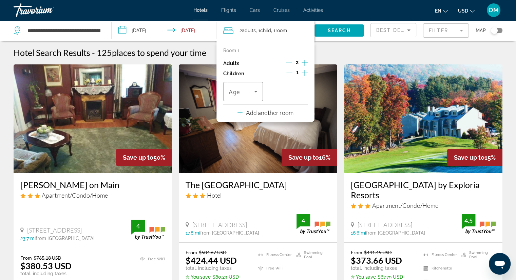
click at [304, 72] on icon "Increment children" at bounding box center [304, 73] width 6 height 6
click at [257, 91] on icon "Travelers: 2 adults, 2 children" at bounding box center [255, 91] width 8 height 8
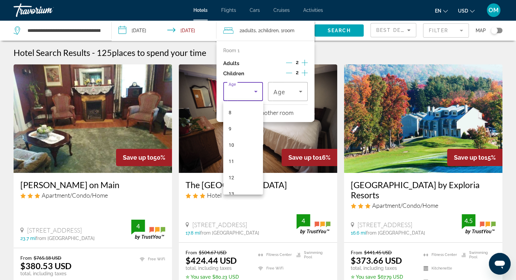
scroll to position [136, 0]
click at [236, 156] on mat-option "11" at bounding box center [243, 155] width 40 height 16
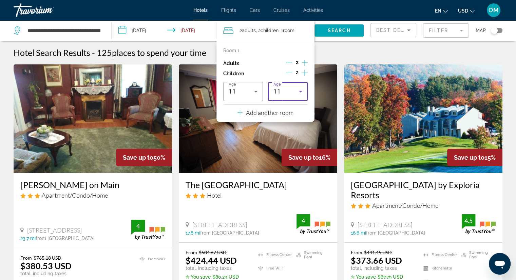
click at [285, 94] on div "11" at bounding box center [285, 91] width 25 height 8
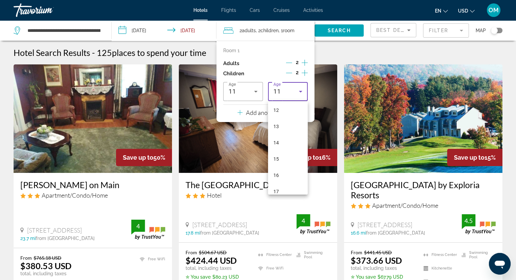
scroll to position [198, 0]
click at [283, 161] on mat-option "15" at bounding box center [288, 158] width 40 height 16
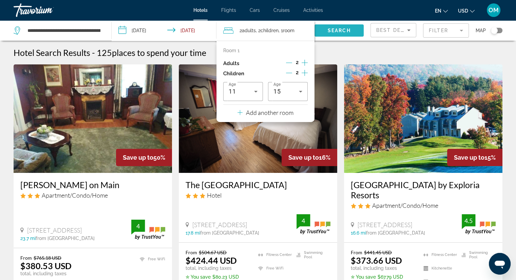
click at [335, 36] on span "Search widget" at bounding box center [338, 30] width 49 height 16
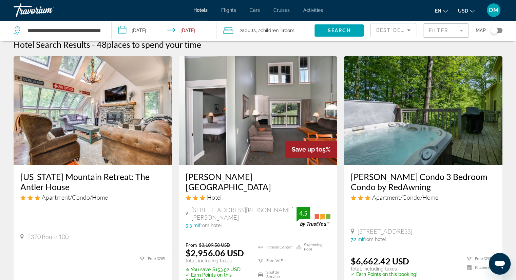
scroll to position [5, 0]
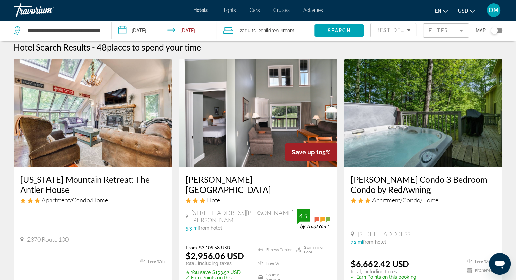
click at [64, 125] on img "Main content" at bounding box center [93, 113] width 158 height 108
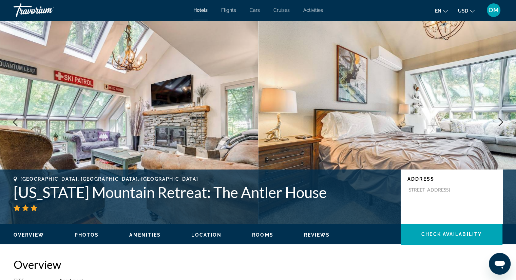
click at [499, 124] on icon "Next image" at bounding box center [500, 122] width 8 height 8
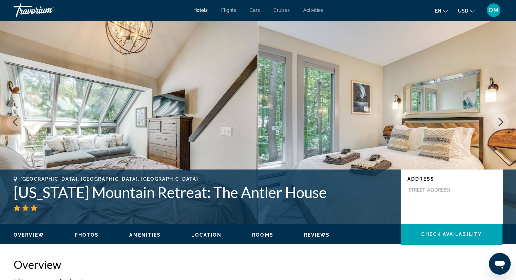
click at [499, 124] on icon "Next image" at bounding box center [500, 122] width 8 height 8
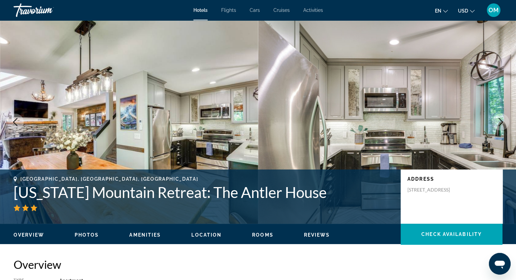
click at [499, 124] on icon "Next image" at bounding box center [500, 122] width 8 height 8
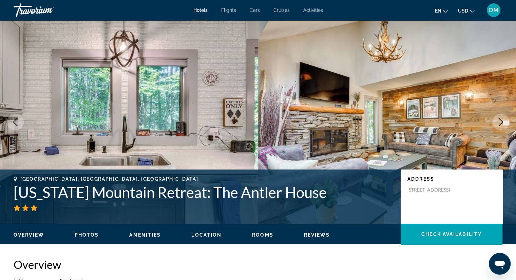
click at [503, 122] on icon "Next image" at bounding box center [500, 122] width 8 height 8
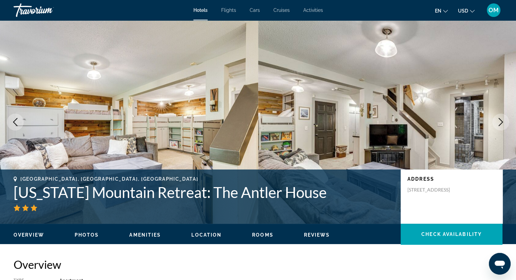
click at [503, 122] on icon "Next image" at bounding box center [500, 122] width 8 height 8
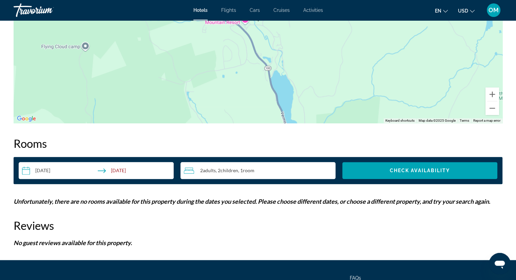
scroll to position [743, 0]
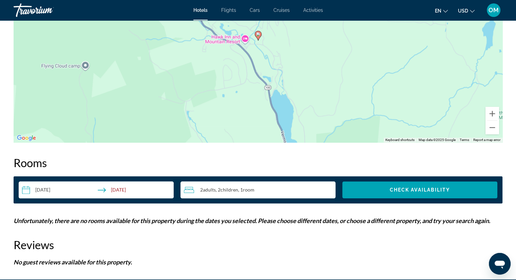
click at [53, 190] on input "**********" at bounding box center [98, 190] width 158 height 19
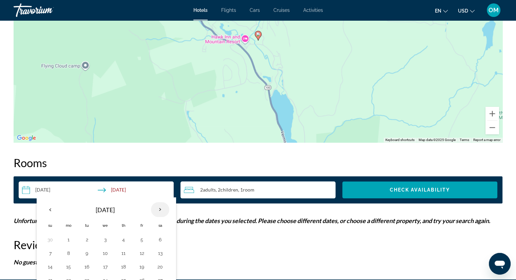
click at [158, 208] on th "Next month" at bounding box center [160, 209] width 18 height 15
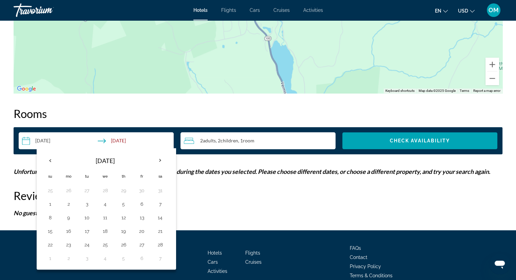
scroll to position [825, 0]
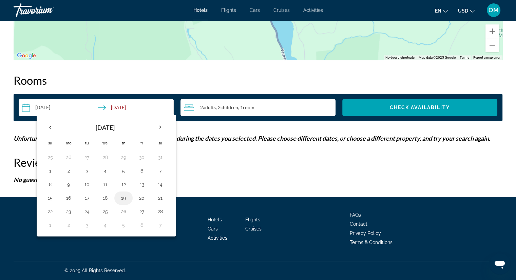
click at [125, 197] on button "19" at bounding box center [123, 197] width 11 height 9
click at [72, 209] on button "23" at bounding box center [68, 211] width 11 height 9
type input "**********"
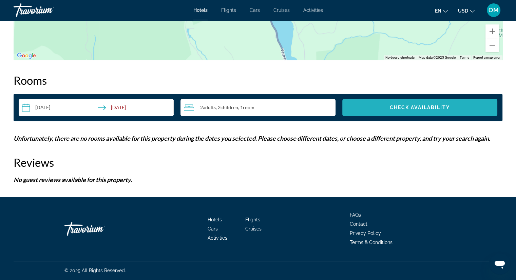
click at [424, 101] on span "Search widget" at bounding box center [419, 107] width 155 height 16
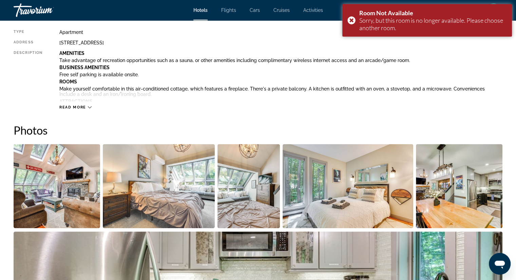
scroll to position [222, 0]
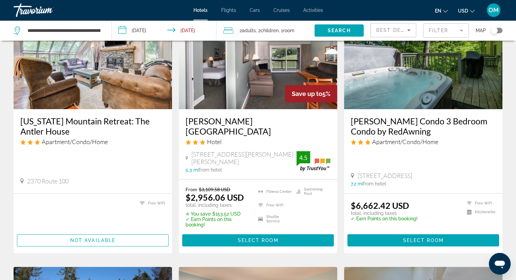
scroll to position [67, 0]
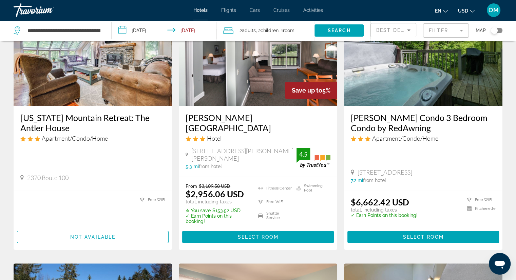
click at [453, 73] on img "Main content" at bounding box center [423, 51] width 158 height 108
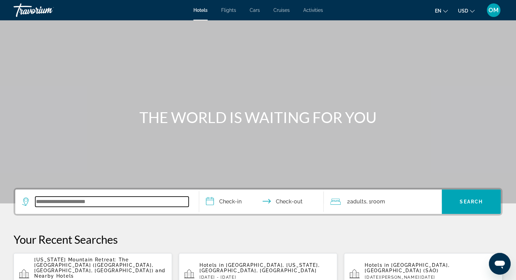
click at [116, 205] on input "Search widget" at bounding box center [111, 202] width 153 height 10
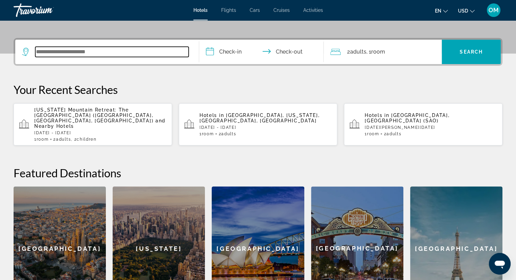
scroll to position [165, 0]
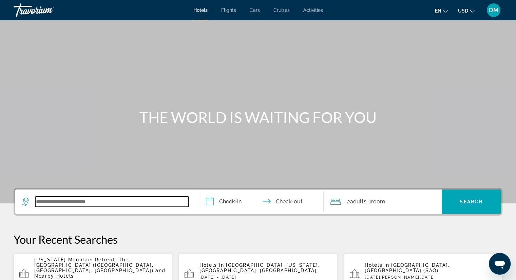
click at [87, 203] on input "Search widget" at bounding box center [111, 202] width 153 height 10
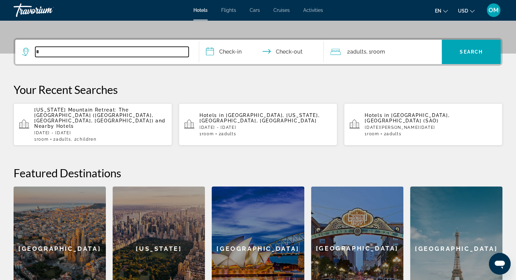
scroll to position [165, 0]
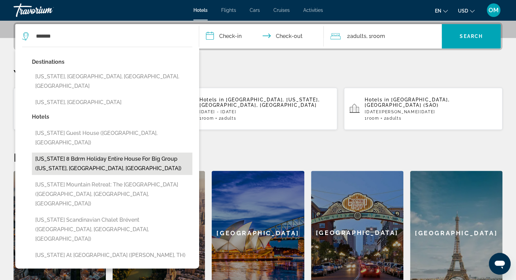
click at [95, 153] on button "[US_STATE] 8 Bdrm Holiday Entire House for Big Group ([US_STATE], [GEOGRAPHIC_D…" at bounding box center [112, 164] width 160 height 22
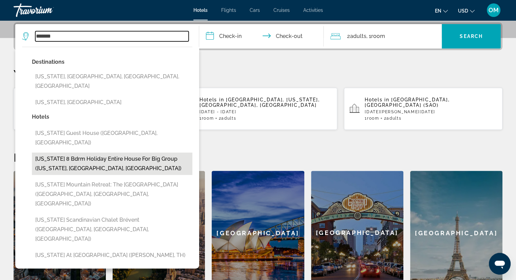
type input "**********"
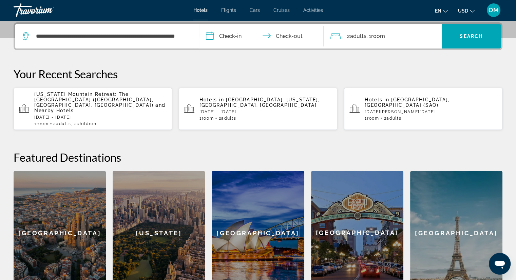
click at [230, 36] on input "**********" at bounding box center [262, 37] width 127 height 26
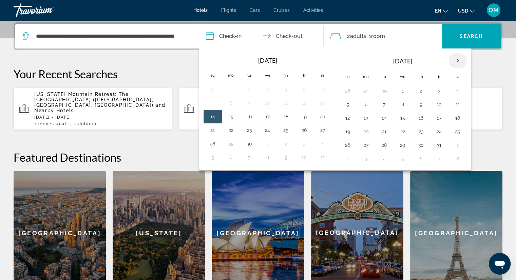
click at [456, 60] on th "Next month" at bounding box center [457, 60] width 18 height 15
click at [350, 143] on button "28" at bounding box center [347, 144] width 11 height 9
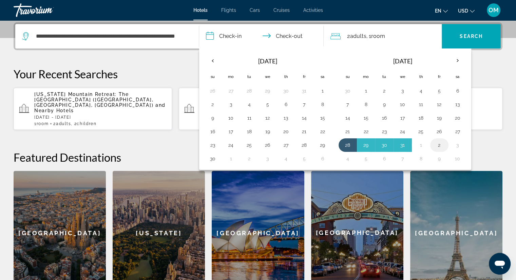
click at [439, 146] on button "2" at bounding box center [439, 144] width 11 height 9
type input "**********"
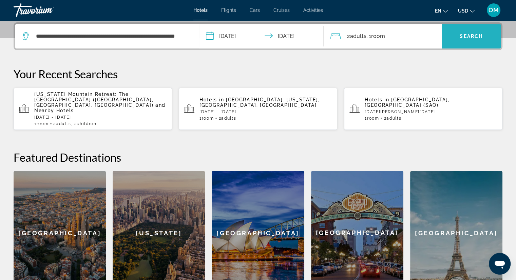
click at [462, 38] on span "Search" at bounding box center [470, 36] width 23 height 5
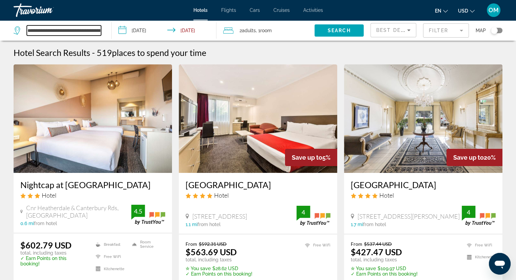
click at [77, 28] on input "**********" at bounding box center [64, 30] width 74 height 10
click at [271, 32] on span "Room" at bounding box center [266, 30] width 12 height 5
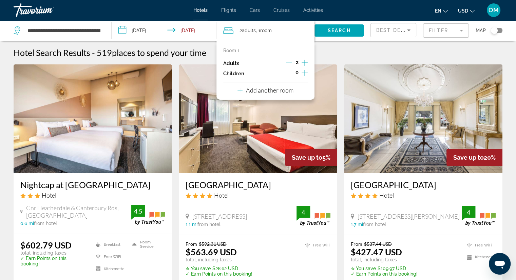
click at [304, 62] on icon "Increment adults" at bounding box center [304, 63] width 6 height 8
click at [346, 32] on span "Search" at bounding box center [338, 30] width 23 height 5
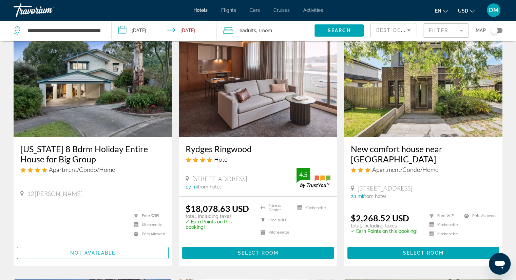
scroll to position [35, 0]
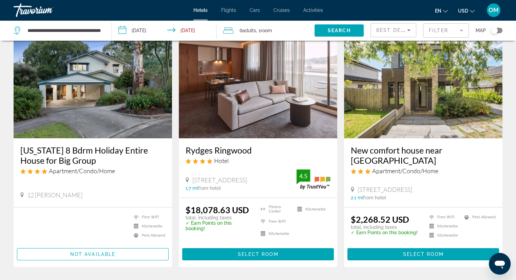
click at [499, 31] on div "Toggle map" at bounding box center [496, 30] width 12 height 5
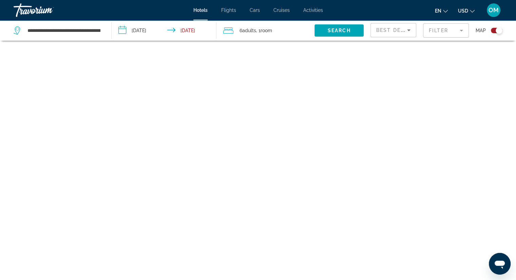
scroll to position [41, 0]
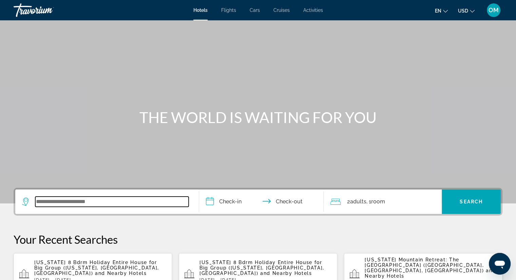
click at [154, 201] on input "Search widget" at bounding box center [111, 202] width 153 height 10
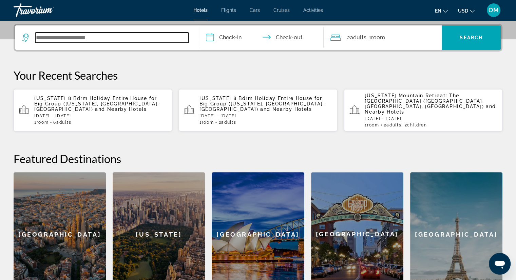
scroll to position [165, 0]
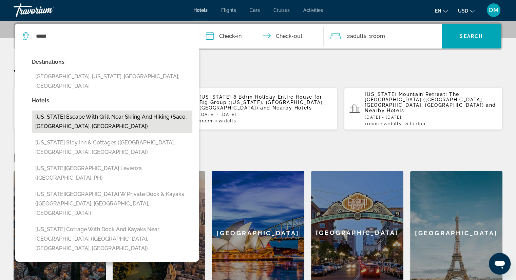
click at [81, 110] on button "[US_STATE] Escape with Grill Near Skiing and Hiking (Saco, [GEOGRAPHIC_DATA], […" at bounding box center [112, 121] width 160 height 22
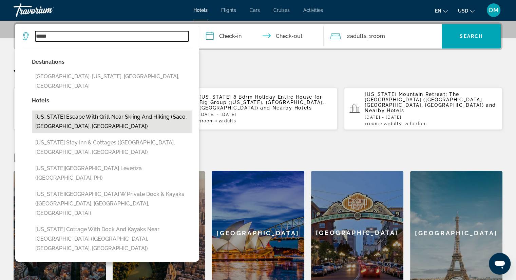
type input "**********"
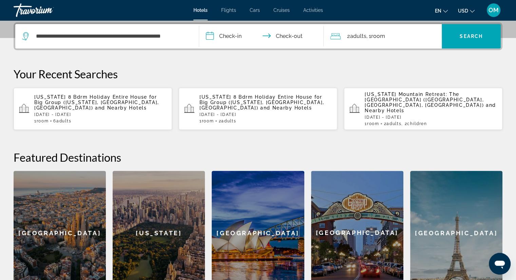
click at [240, 37] on input "**********" at bounding box center [262, 37] width 127 height 26
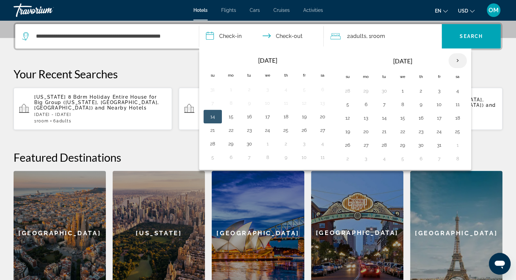
click at [457, 57] on th "Next month" at bounding box center [457, 60] width 18 height 15
click at [350, 142] on button "28" at bounding box center [347, 144] width 11 height 9
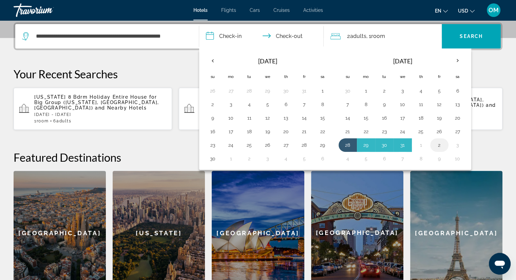
click at [435, 143] on button "2" at bounding box center [439, 144] width 11 height 9
type input "**********"
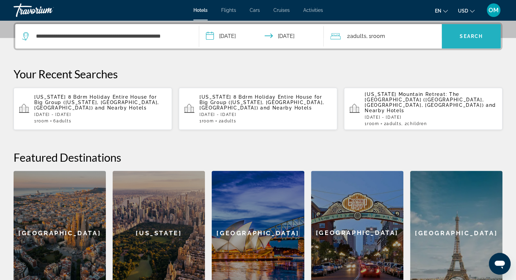
click at [474, 37] on span "Search" at bounding box center [470, 36] width 23 height 5
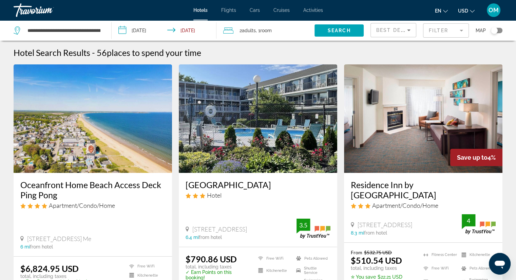
click at [500, 32] on div "Toggle map" at bounding box center [496, 30] width 12 height 5
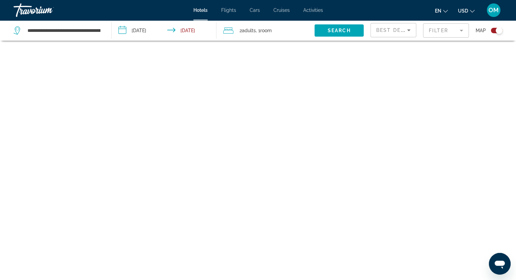
scroll to position [41, 0]
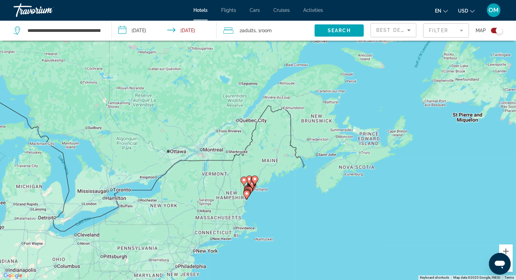
drag, startPoint x: 334, startPoint y: 72, endPoint x: 274, endPoint y: 164, distance: 110.4
click at [274, 164] on div "To activate drag with keyboard, press Alt + Enter. Once in keyboard drag state,…" at bounding box center [258, 140] width 516 height 280
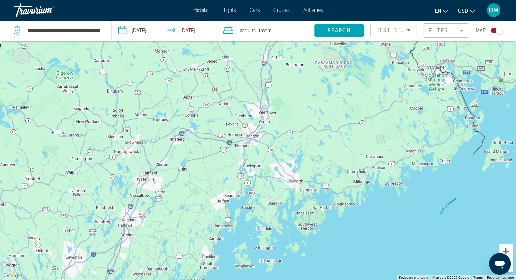
drag, startPoint x: 270, startPoint y: 197, endPoint x: 272, endPoint y: 60, distance: 136.6
click at [272, 60] on div "Main content" at bounding box center [258, 140] width 516 height 280
click at [337, 29] on span "Search" at bounding box center [338, 30] width 23 height 5
click at [97, 30] on input "**********" at bounding box center [64, 30] width 74 height 10
drag, startPoint x: 100, startPoint y: 31, endPoint x: 16, endPoint y: 32, distance: 84.4
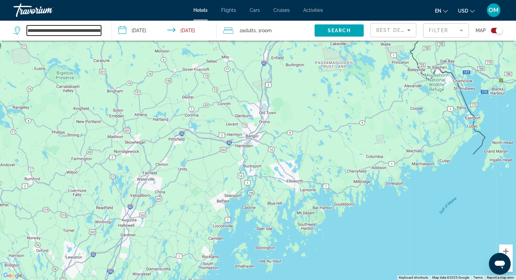
click at [16, 32] on div "**********" at bounding box center [57, 30] width 87 height 10
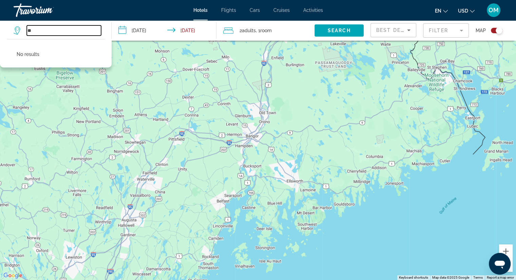
type input "*"
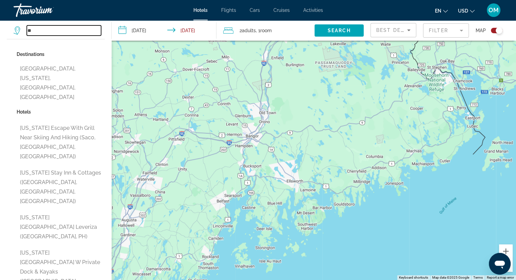
type input "*"
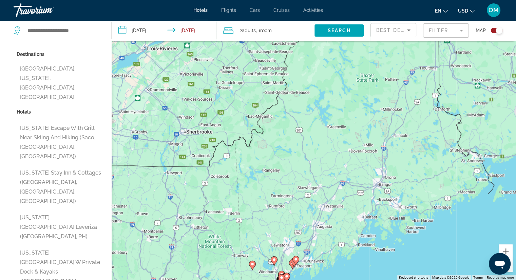
drag, startPoint x: 370, startPoint y: 80, endPoint x: 435, endPoint y: 159, distance: 101.8
click at [435, 159] on div "To activate drag with keyboard, press Alt + Enter. Once in keyboard drag state,…" at bounding box center [258, 140] width 516 height 280
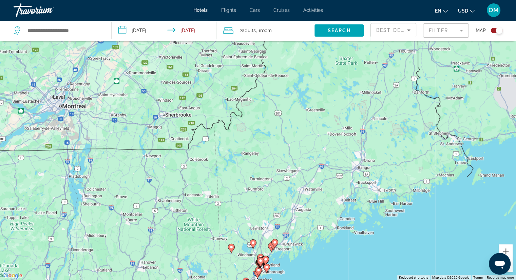
drag, startPoint x: 395, startPoint y: 103, endPoint x: 373, endPoint y: 84, distance: 28.4
click at [373, 84] on div "To activate drag with keyboard, press Alt + Enter. Once in keyboard drag state,…" at bounding box center [258, 140] width 516 height 280
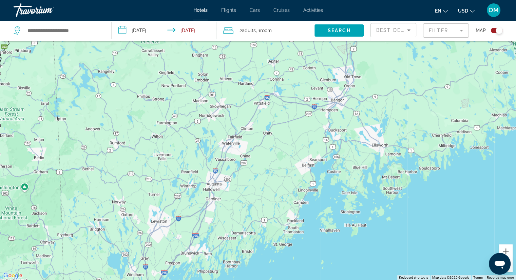
drag, startPoint x: 362, startPoint y: 202, endPoint x: 347, endPoint y: 102, distance: 100.7
click at [347, 102] on div "Main content" at bounding box center [258, 140] width 516 height 280
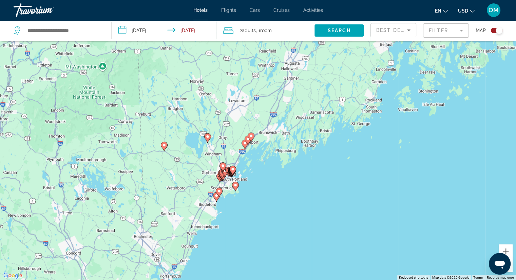
drag, startPoint x: 300, startPoint y: 198, endPoint x: 381, endPoint y: 74, distance: 148.4
click at [381, 74] on div "To activate drag with keyboard, press Alt + Enter. Once in keyboard drag state,…" at bounding box center [258, 140] width 516 height 280
click at [207, 225] on icon "Main content" at bounding box center [205, 225] width 6 height 9
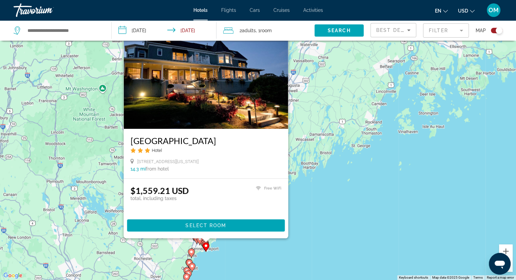
click at [365, 147] on div "To activate drag with keyboard, press Alt + Enter. Once in keyboard drag state,…" at bounding box center [258, 140] width 516 height 280
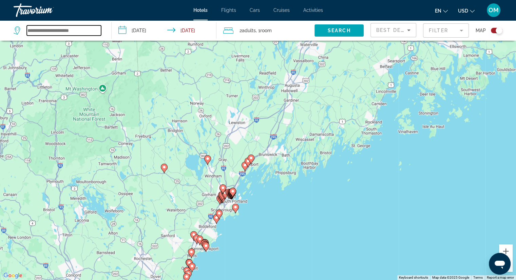
click at [80, 29] on input "Search widget" at bounding box center [64, 30] width 74 height 10
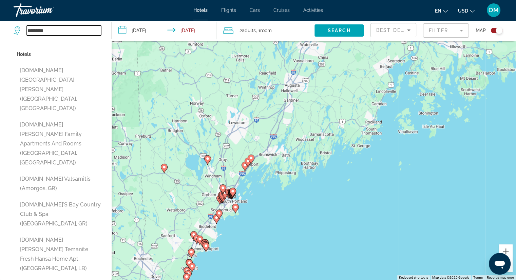
type input "*********"
click at [252, 162] on gmp-advanced-marker "Main content" at bounding box center [250, 159] width 7 height 10
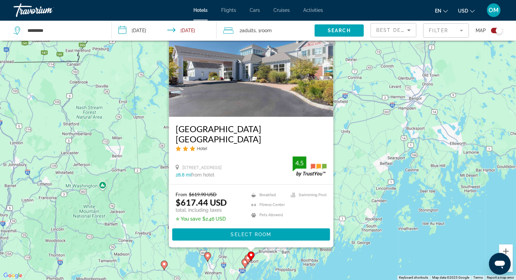
click at [247, 258] on image "Main content" at bounding box center [248, 258] width 4 height 4
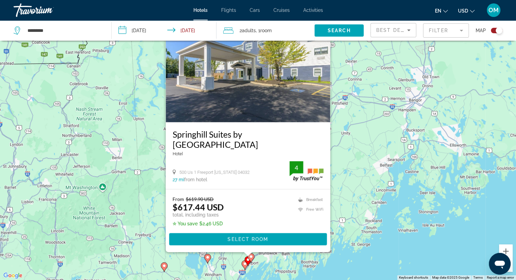
click at [245, 265] on gmp-advanced-marker "Main content" at bounding box center [247, 261] width 7 height 10
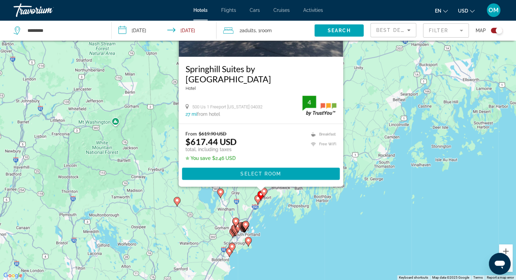
drag, startPoint x: 381, startPoint y: 207, endPoint x: 395, endPoint y: 113, distance: 94.9
click at [395, 113] on div "To activate drag with keyboard, press Alt + Enter. Once in keyboard drag state,…" at bounding box center [258, 140] width 516 height 280
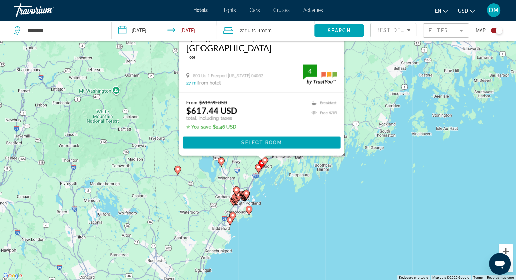
click at [245, 194] on image "Main content" at bounding box center [246, 193] width 4 height 4
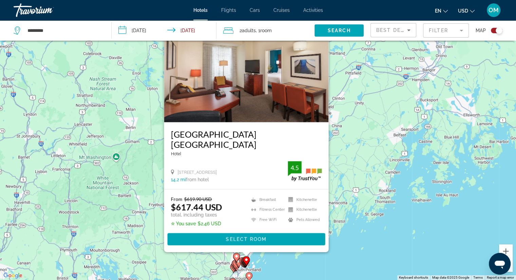
click at [251, 272] on gmp-advanced-marker "Main content" at bounding box center [248, 277] width 7 height 10
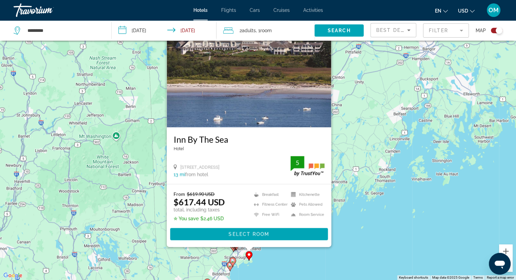
click at [230, 274] on div "To activate drag with keyboard, press Alt + Enter. Once in keyboard drag state,…" at bounding box center [258, 140] width 516 height 280
